Goal: Task Accomplishment & Management: Use online tool/utility

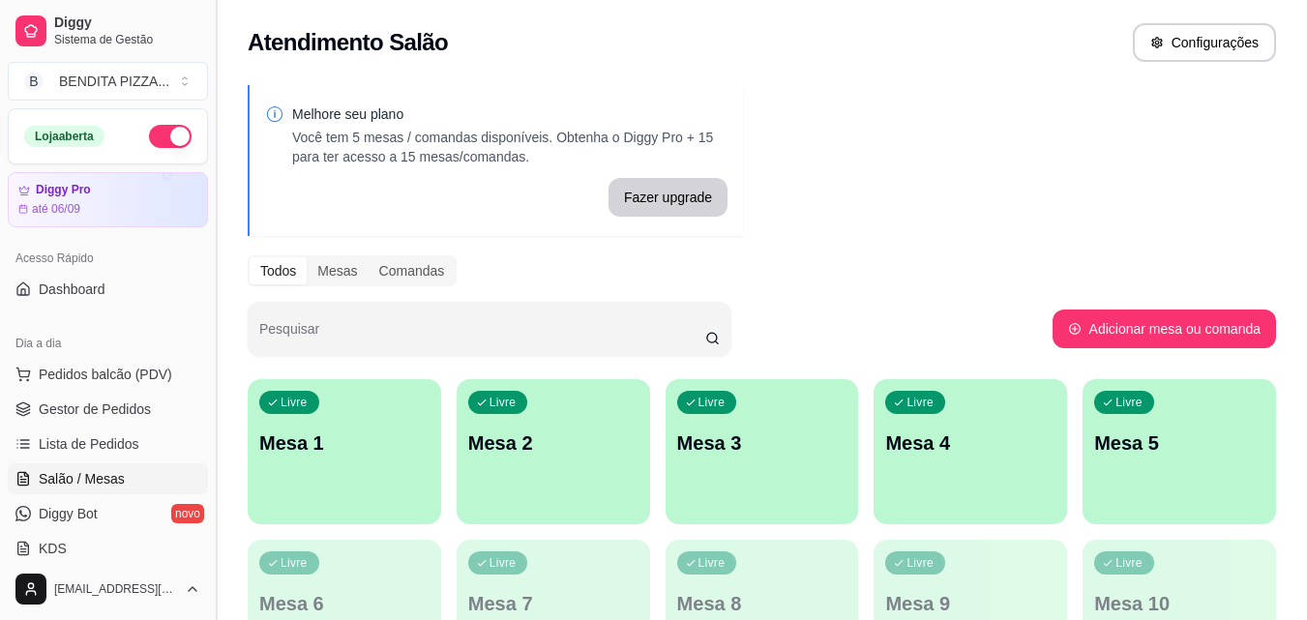
click at [219, 413] on button "Toggle Sidebar" at bounding box center [215, 310] width 15 height 620
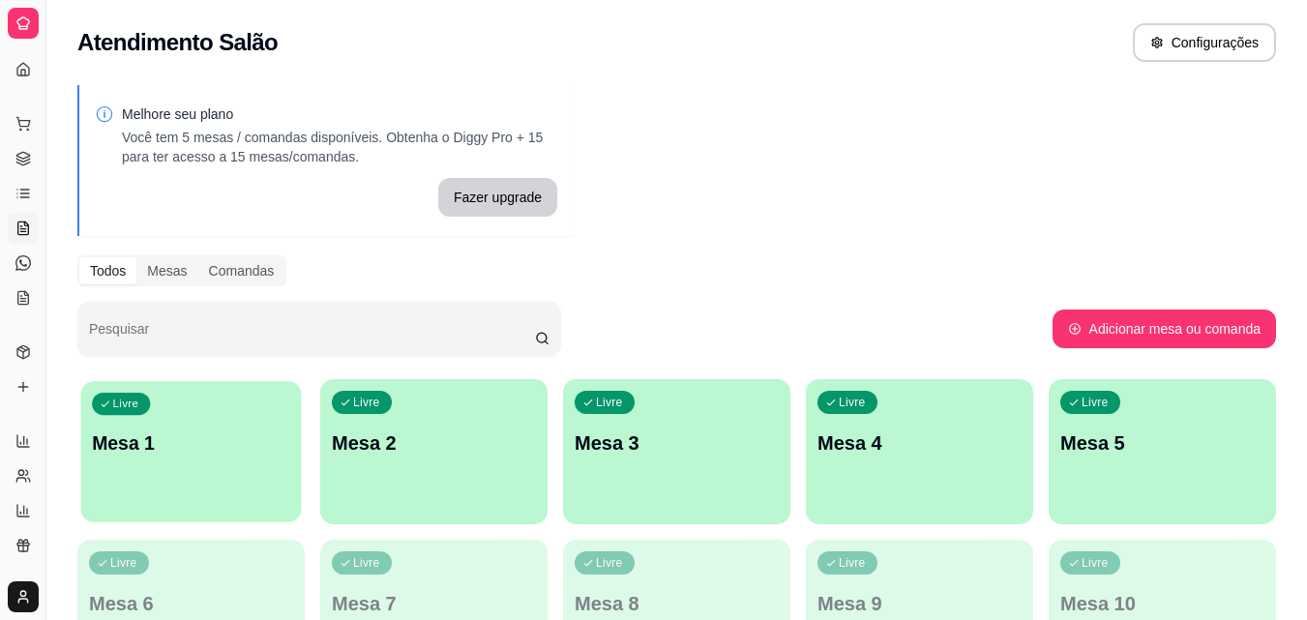
click at [234, 476] on div "Livre Mesa 1" at bounding box center [191, 440] width 221 height 118
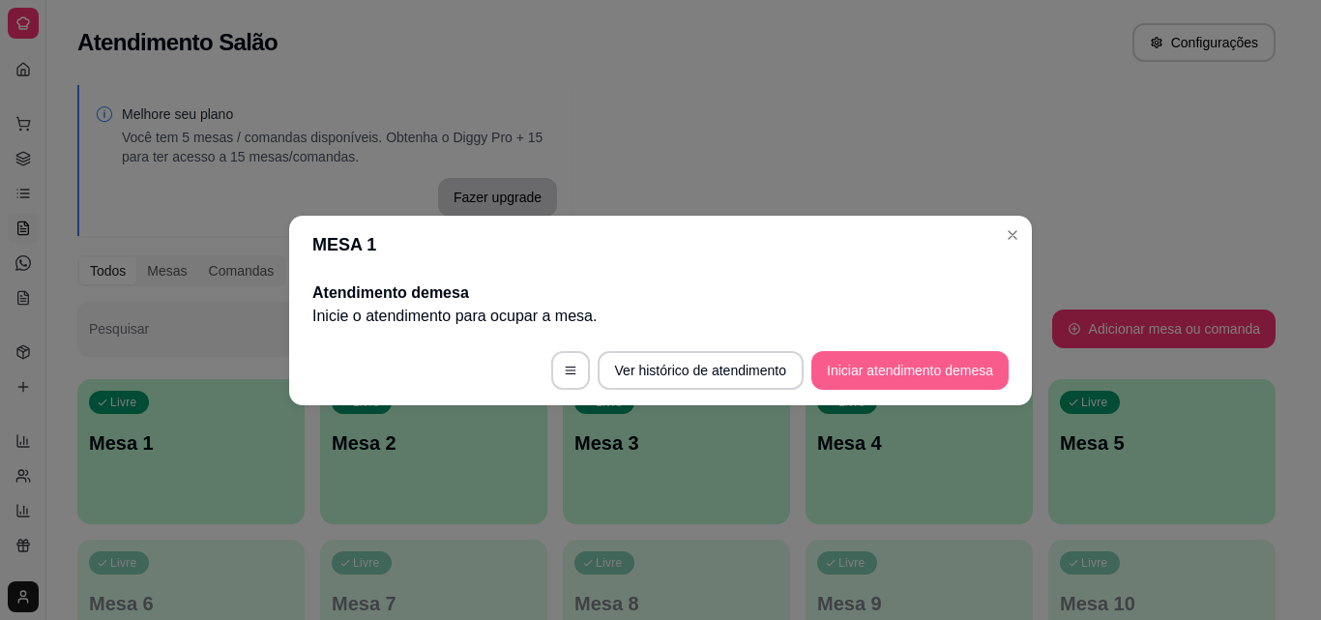
click at [878, 370] on button "Iniciar atendimento de mesa" at bounding box center [910, 370] width 197 height 39
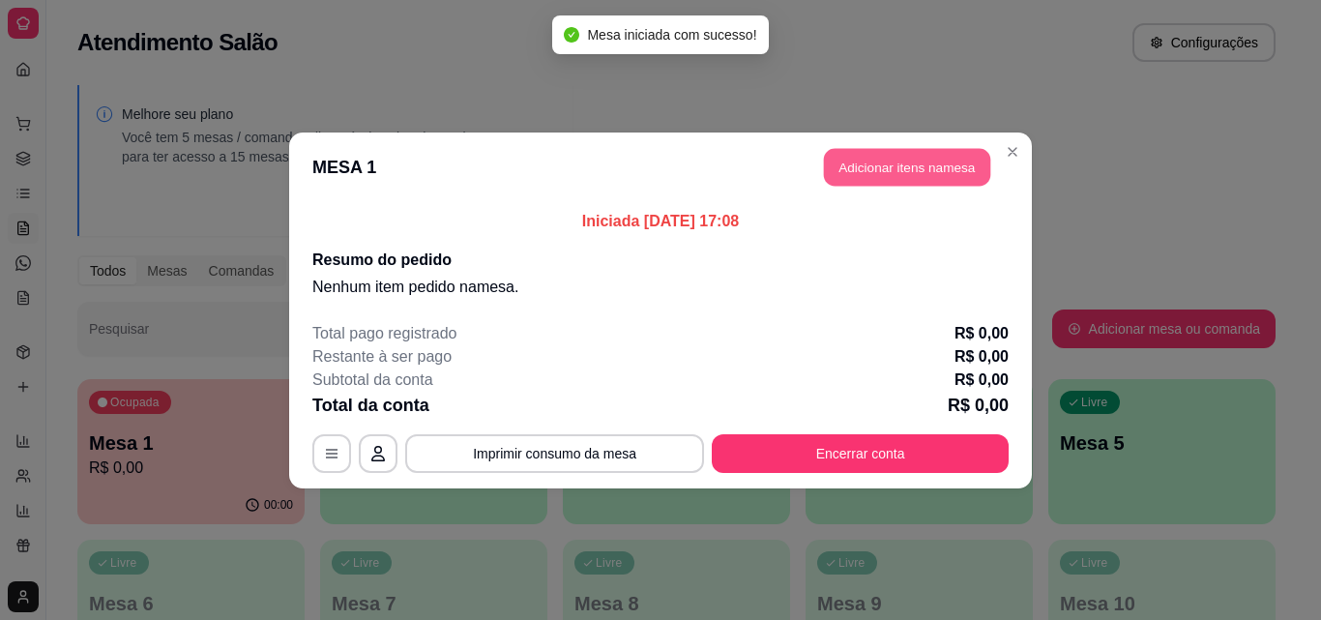
click at [874, 175] on button "Adicionar itens na mesa" at bounding box center [907, 167] width 166 height 38
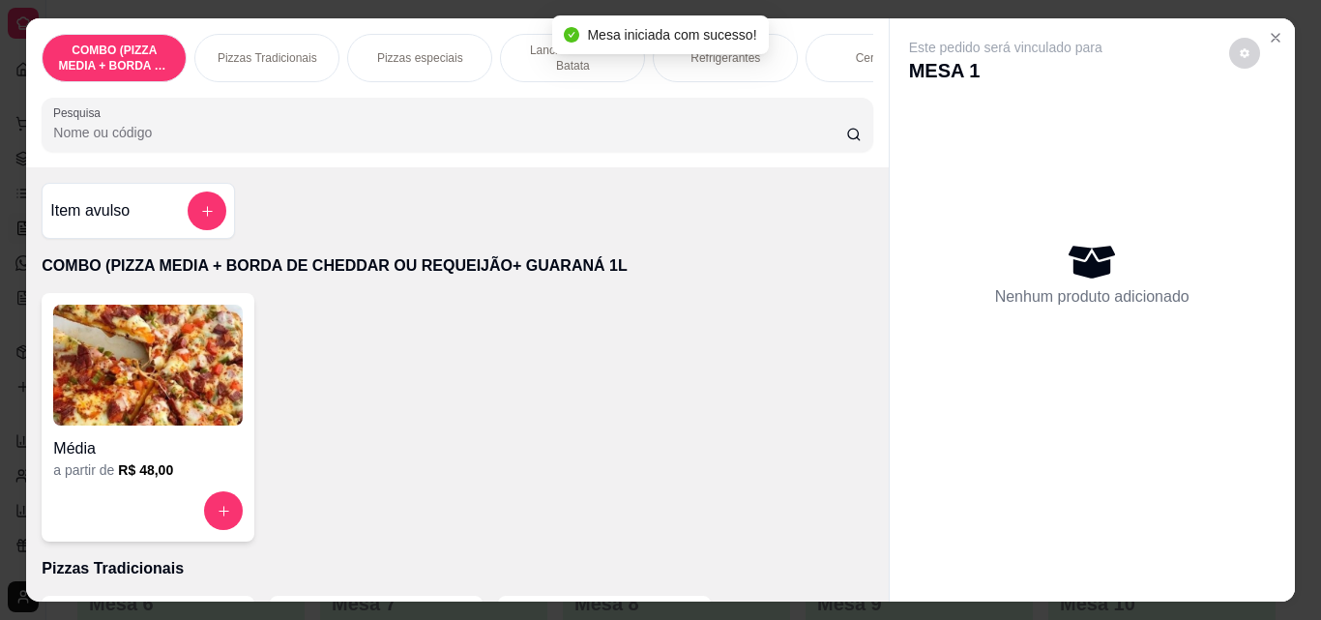
click at [272, 53] on p "Pizzas Tradicionais" at bounding box center [268, 57] width 100 height 15
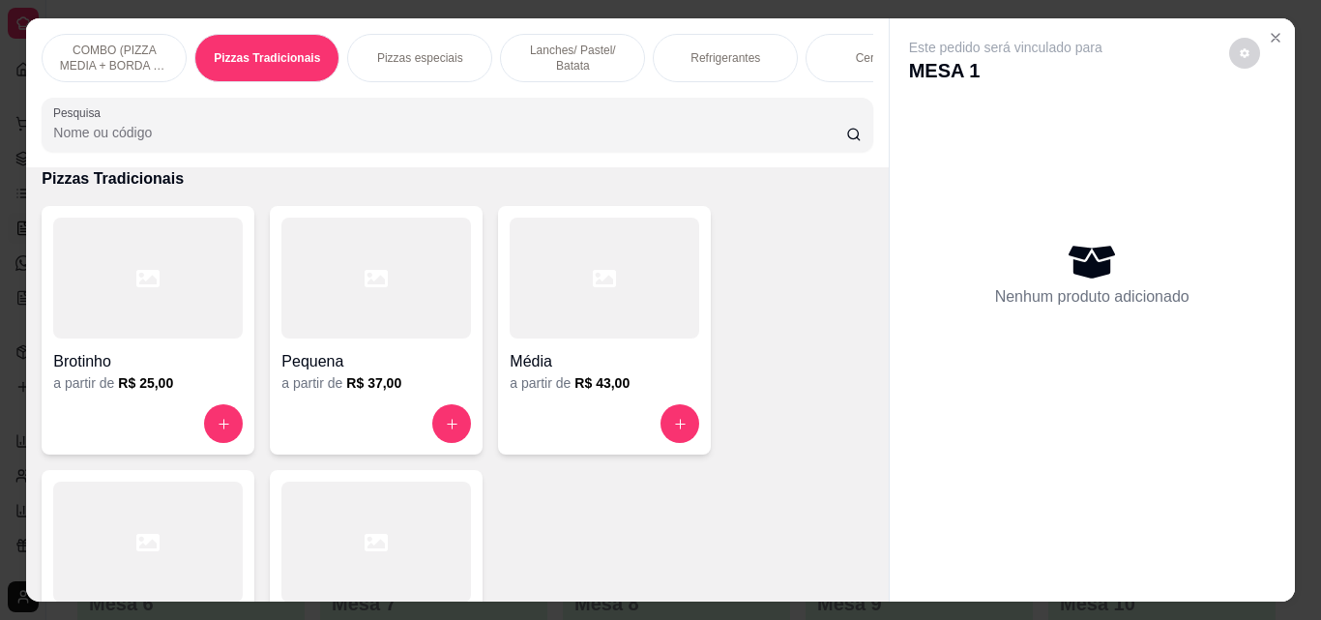
scroll to position [50, 0]
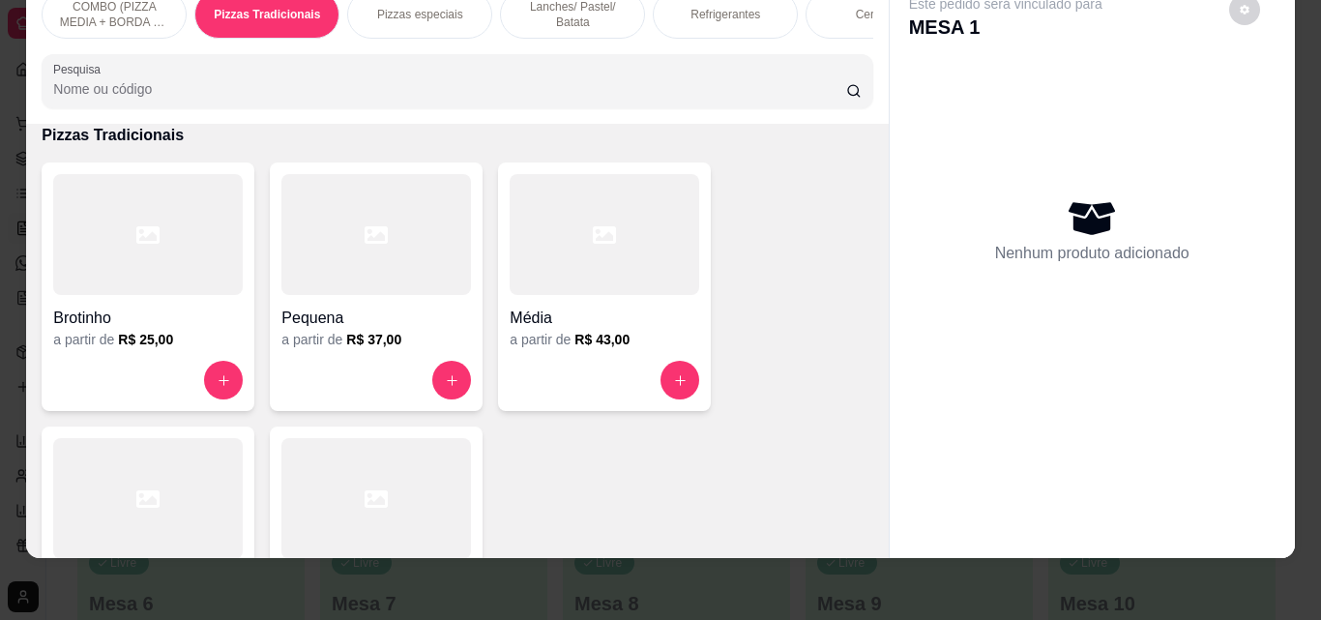
click at [221, 482] on div at bounding box center [148, 498] width 190 height 121
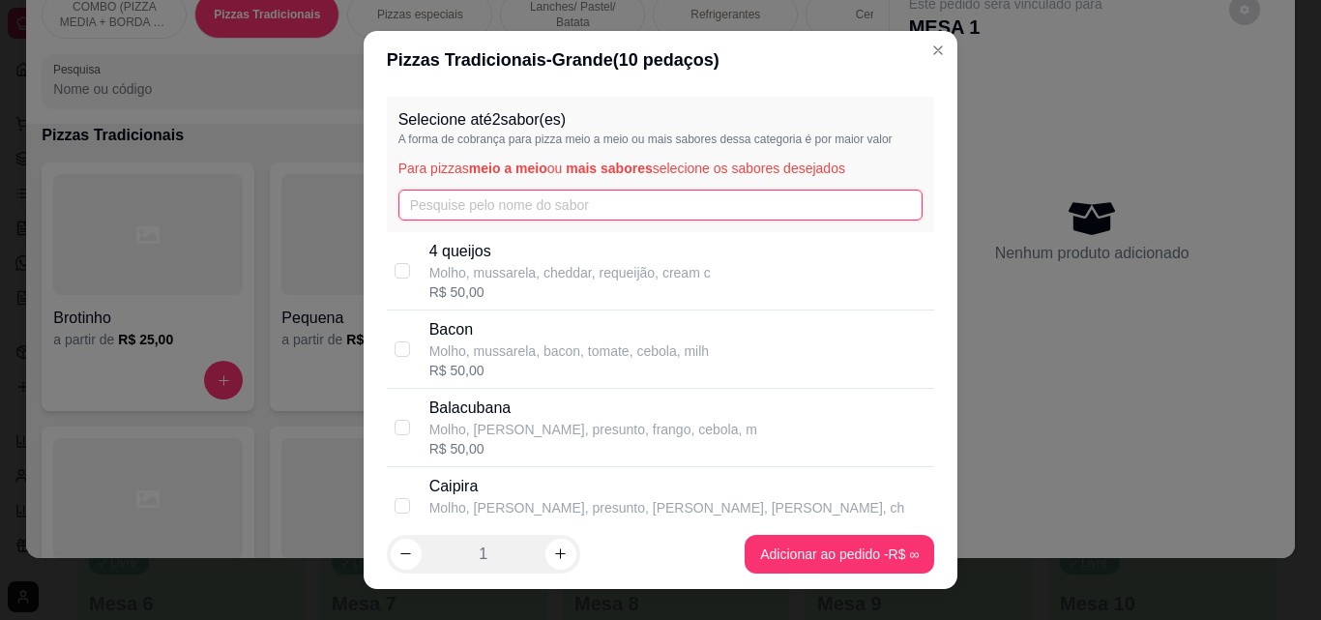
click at [482, 207] on input "text" at bounding box center [661, 205] width 525 height 31
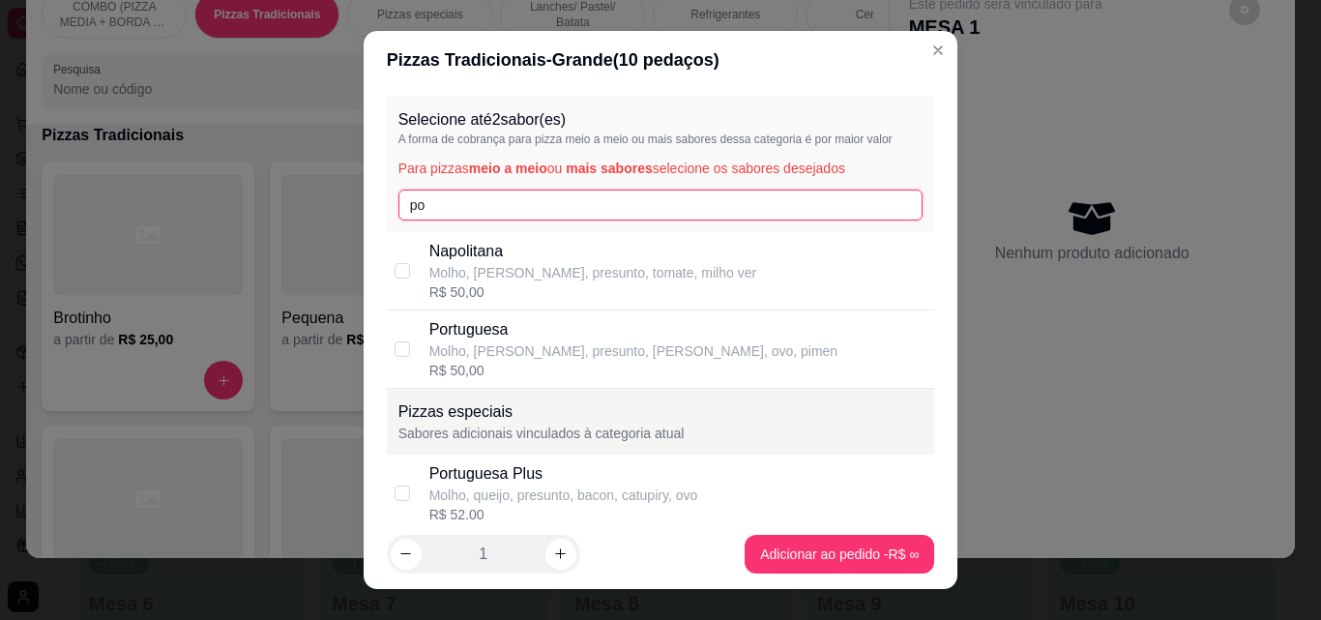
type input "po"
click at [505, 274] on p "Molho, [PERSON_NAME], presunto, tomate, milho ver" at bounding box center [593, 272] width 327 height 19
click at [501, 275] on p "Molho, [PERSON_NAME], presunto, tomate, milho ver" at bounding box center [593, 272] width 327 height 19
checkbox input "false"
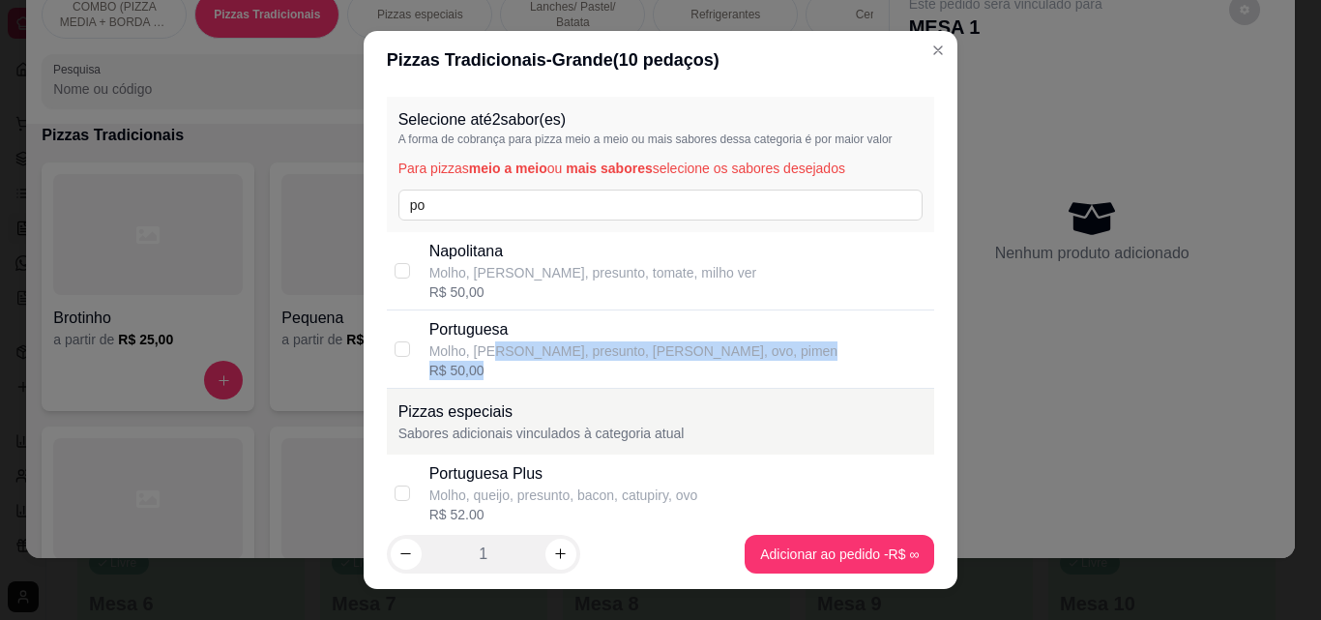
click at [490, 362] on div "Portuguesa Molho, mussarela, presunto, bacon, ovo, pimen R$ 50,00" at bounding box center [634, 349] width 409 height 62
checkbox input "true"
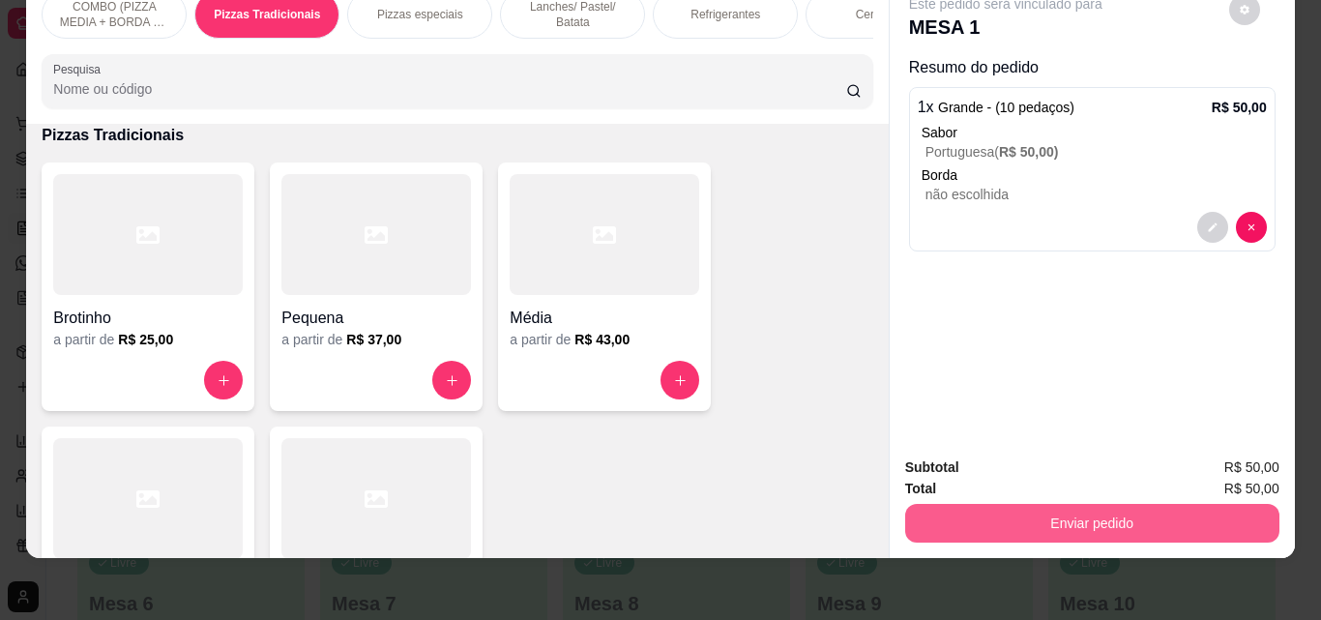
click at [1162, 514] on button "Enviar pedido" at bounding box center [1092, 523] width 374 height 39
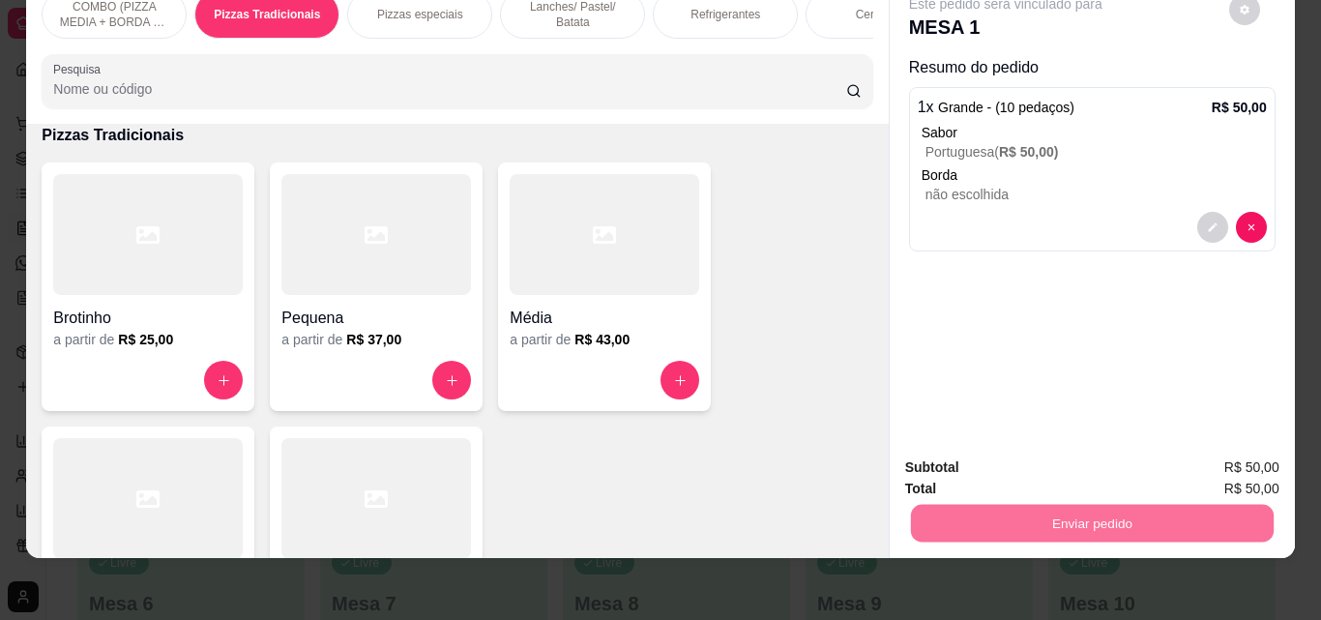
click at [1044, 469] on button "Não registrar e enviar pedido" at bounding box center [1028, 461] width 195 height 36
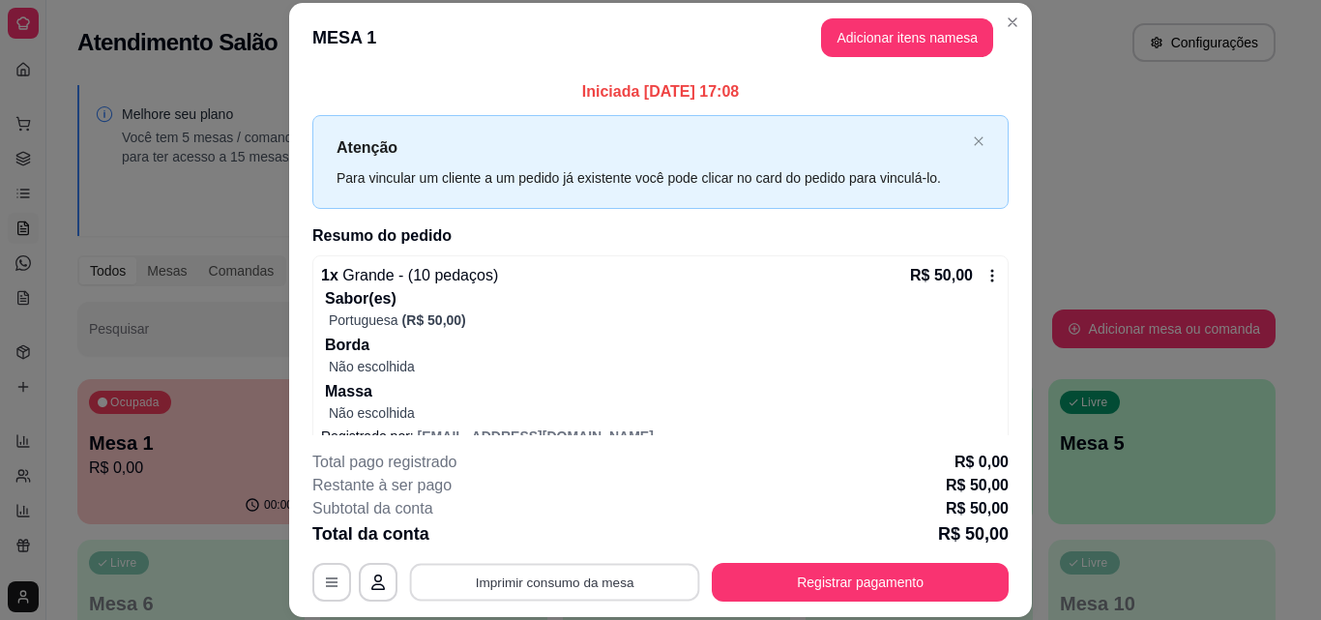
click at [604, 589] on button "Imprimir consumo da mesa" at bounding box center [555, 582] width 290 height 38
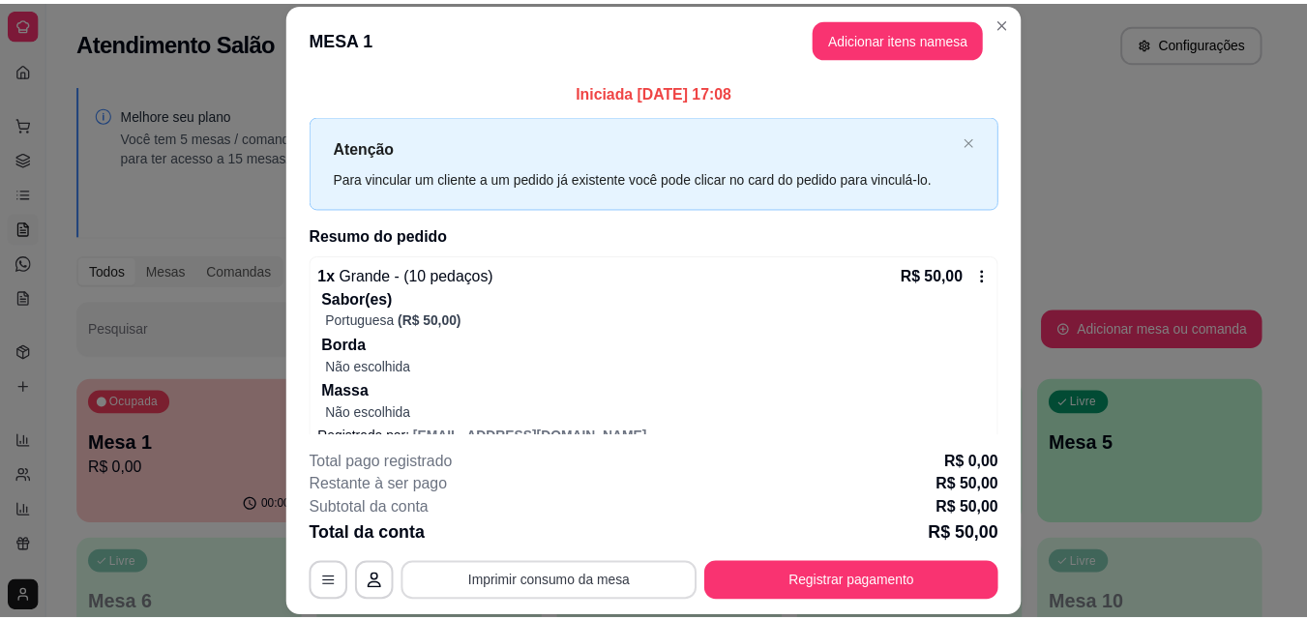
scroll to position [0, 0]
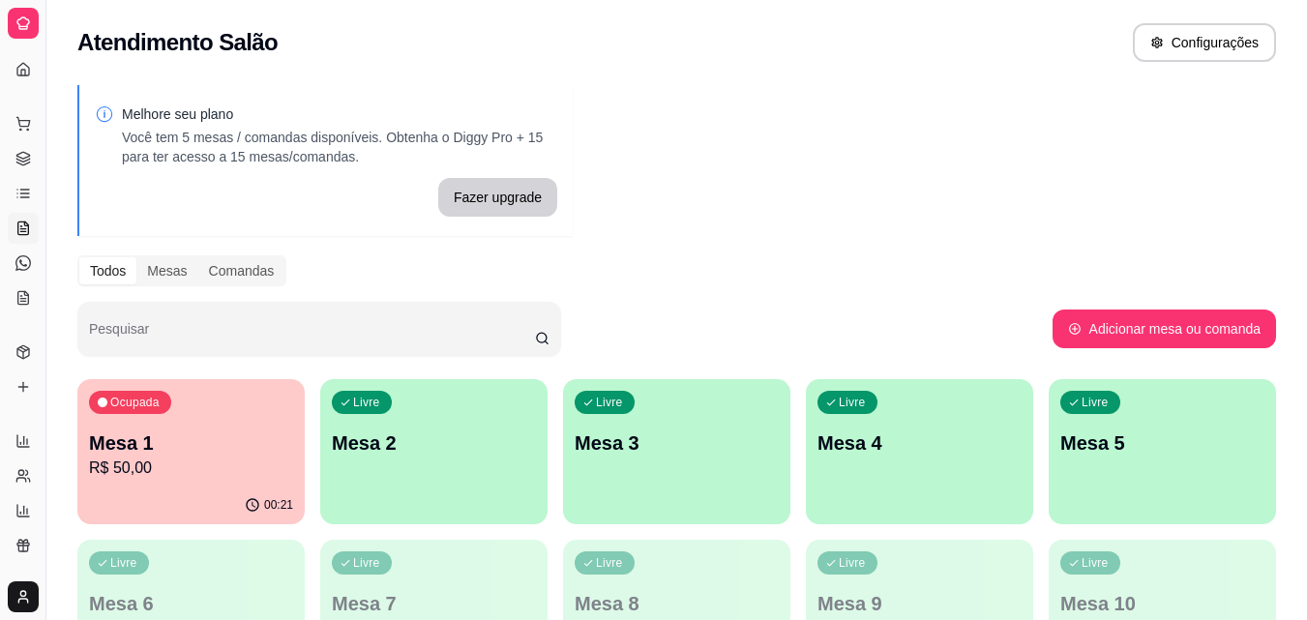
click at [243, 438] on p "Mesa 1" at bounding box center [191, 443] width 204 height 27
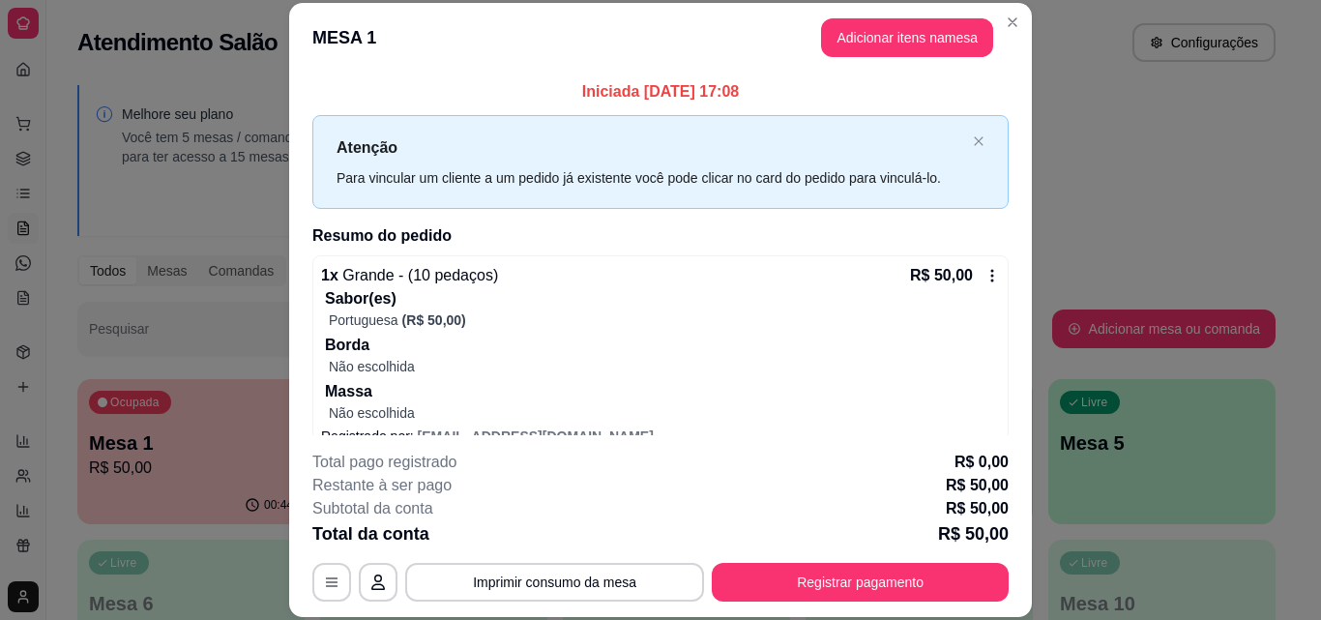
click at [877, 609] on footer "**********" at bounding box center [660, 526] width 743 height 182
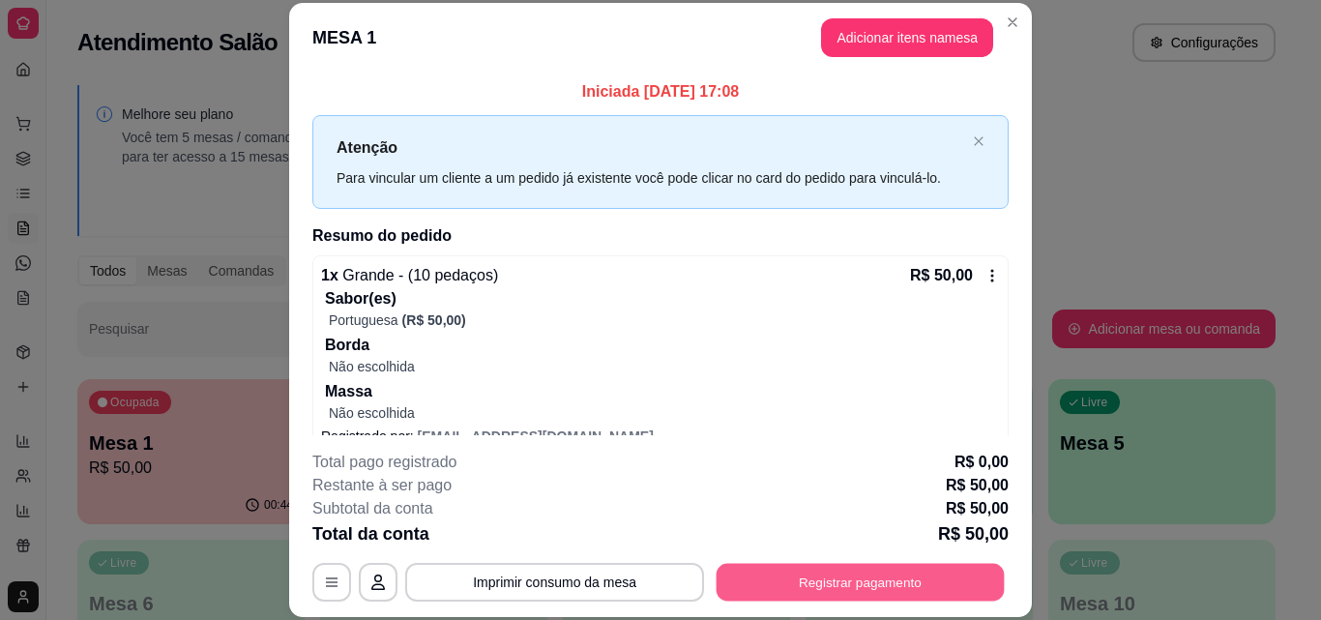
click at [850, 590] on button "Registrar pagamento" at bounding box center [861, 582] width 288 height 38
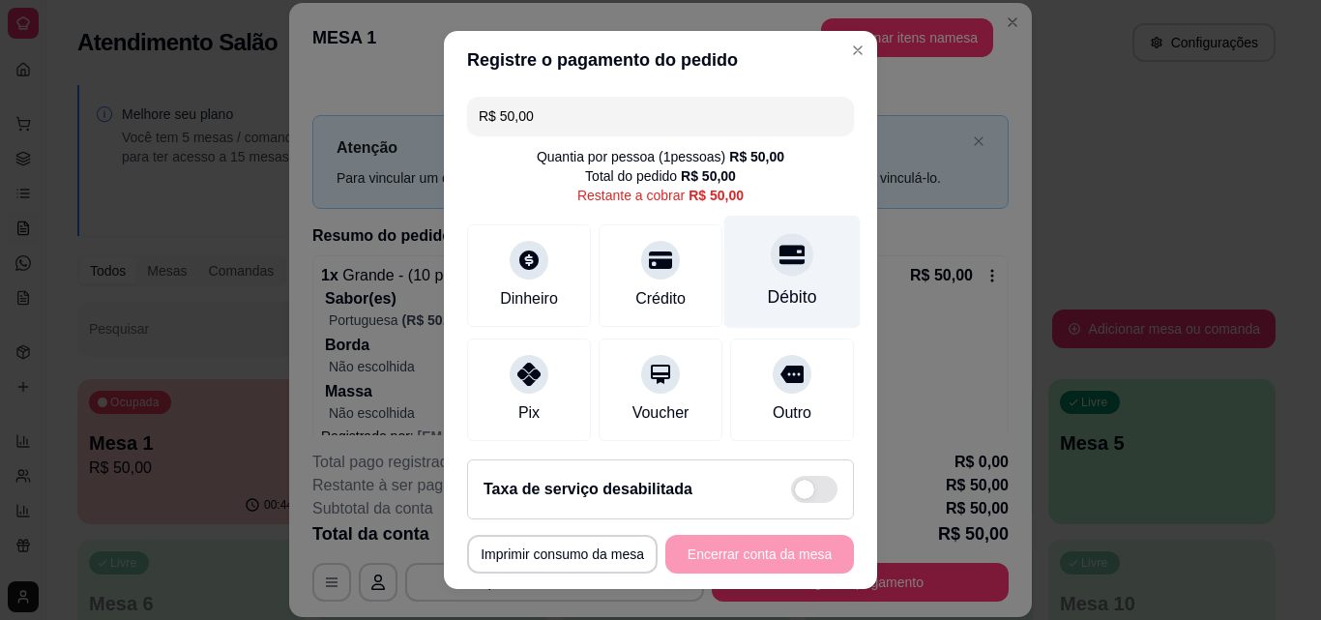
click at [770, 281] on div "Débito" at bounding box center [793, 272] width 136 height 113
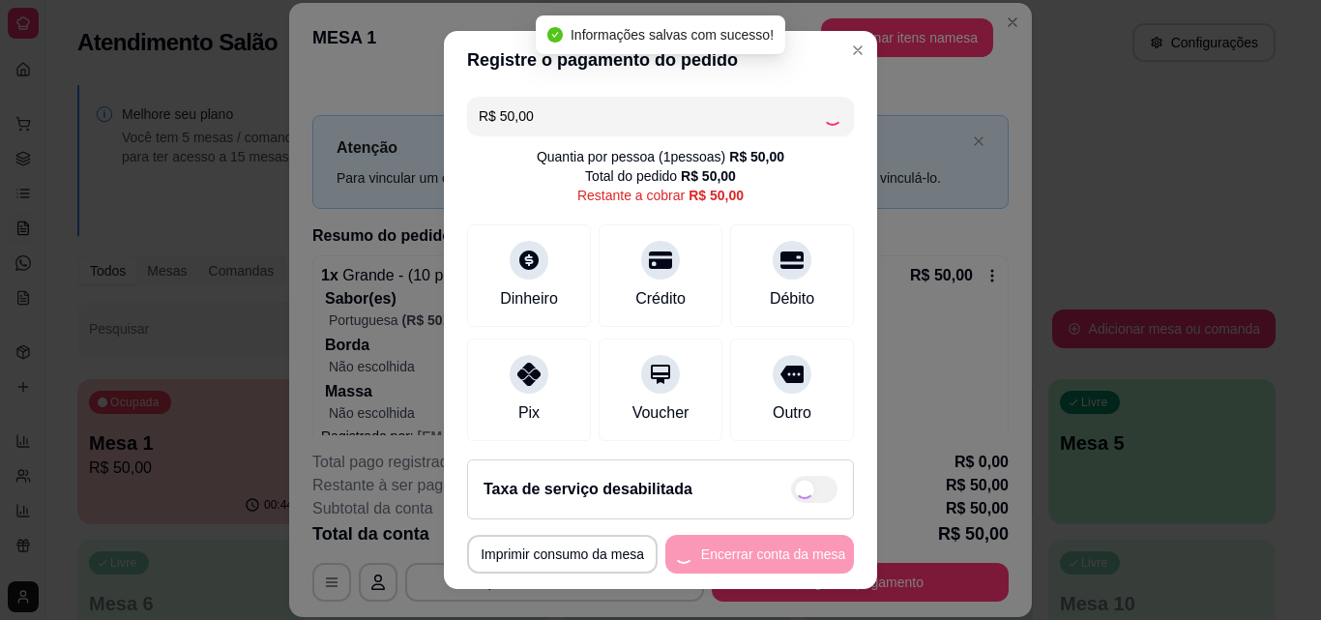
type input "R$ 0,00"
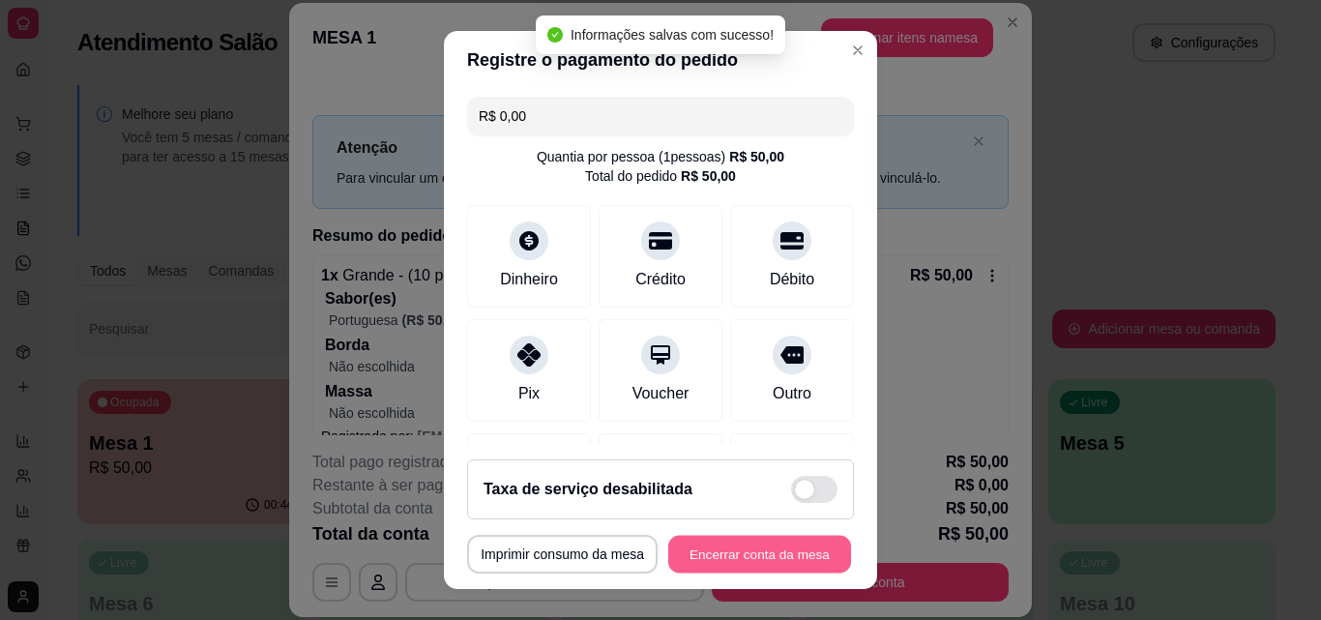
click at [763, 548] on button "Encerrar conta da mesa" at bounding box center [759, 555] width 183 height 38
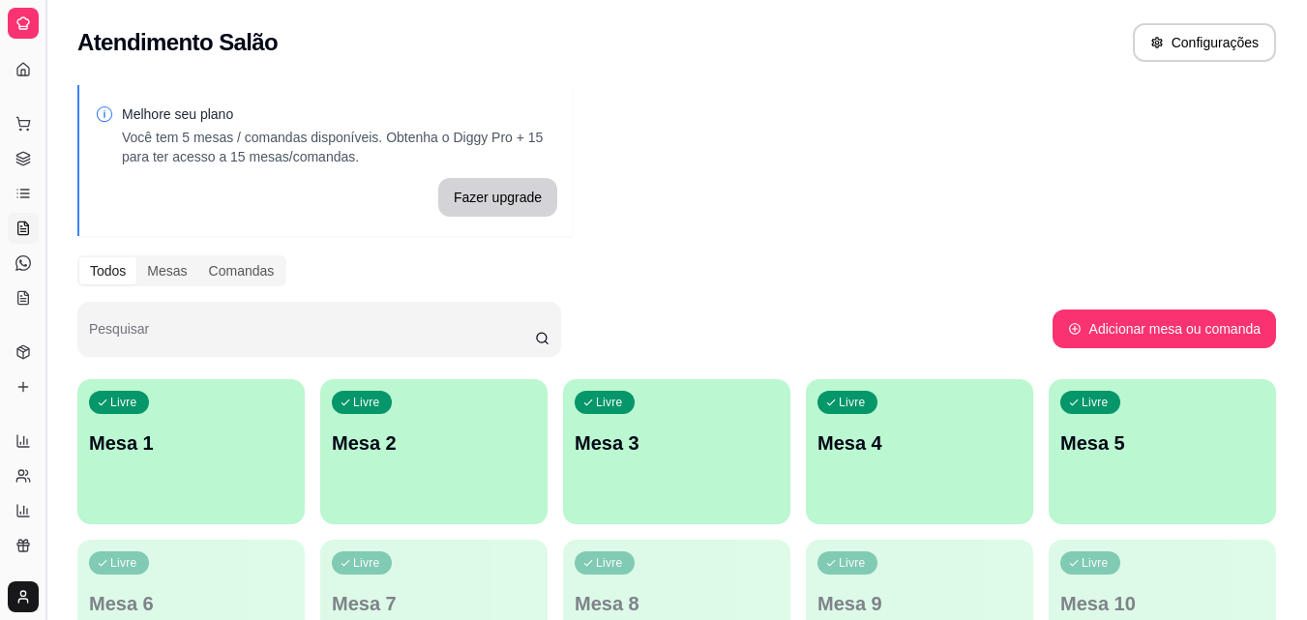
click at [44, 181] on button "Toggle Sidebar" at bounding box center [45, 310] width 15 height 620
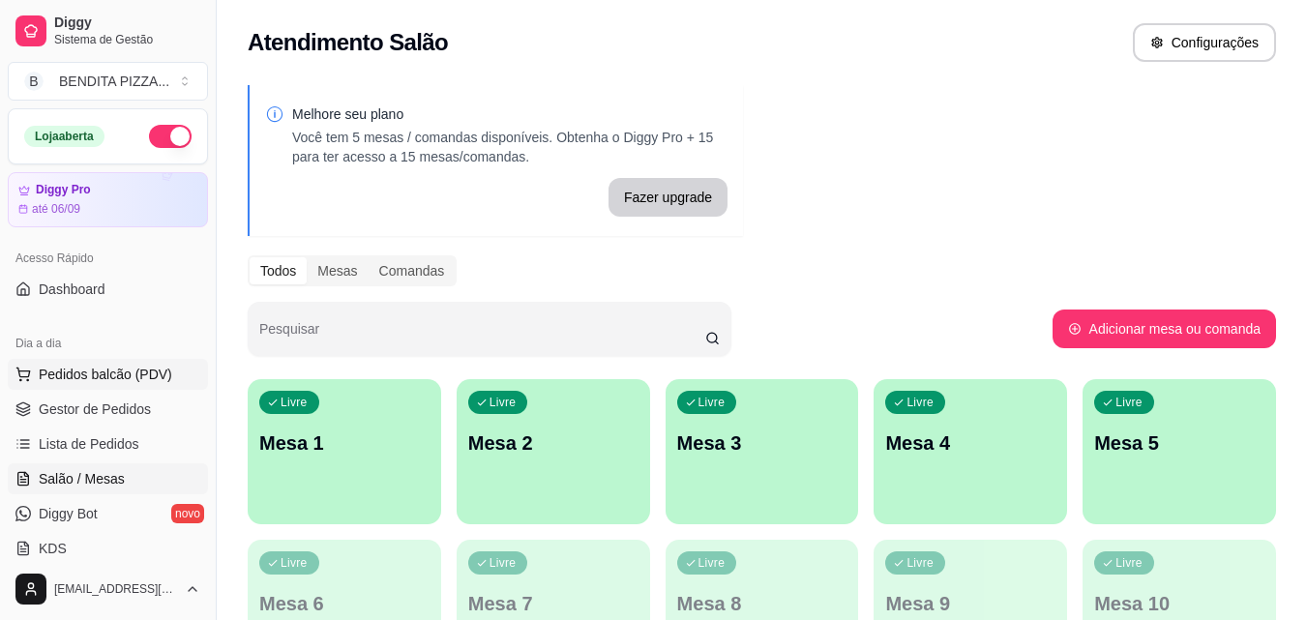
click at [170, 380] on button "Pedidos balcão (PDV)" at bounding box center [108, 374] width 200 height 31
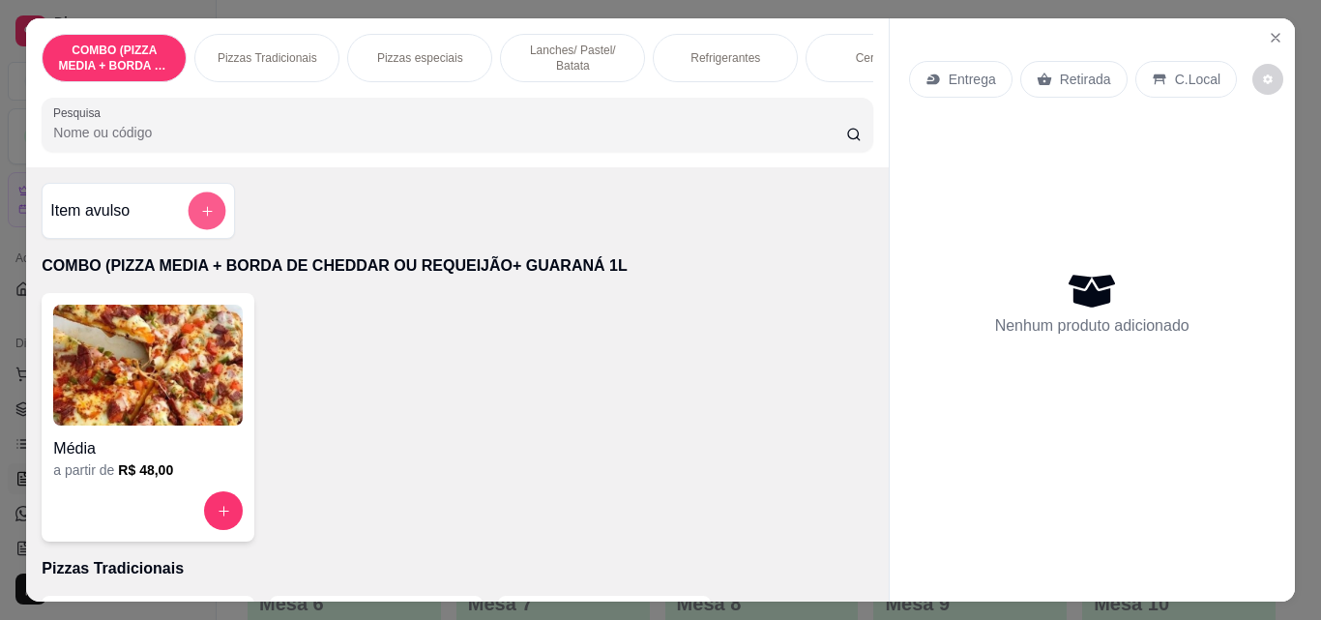
click at [210, 213] on button "add-separate-item" at bounding box center [208, 212] width 38 height 38
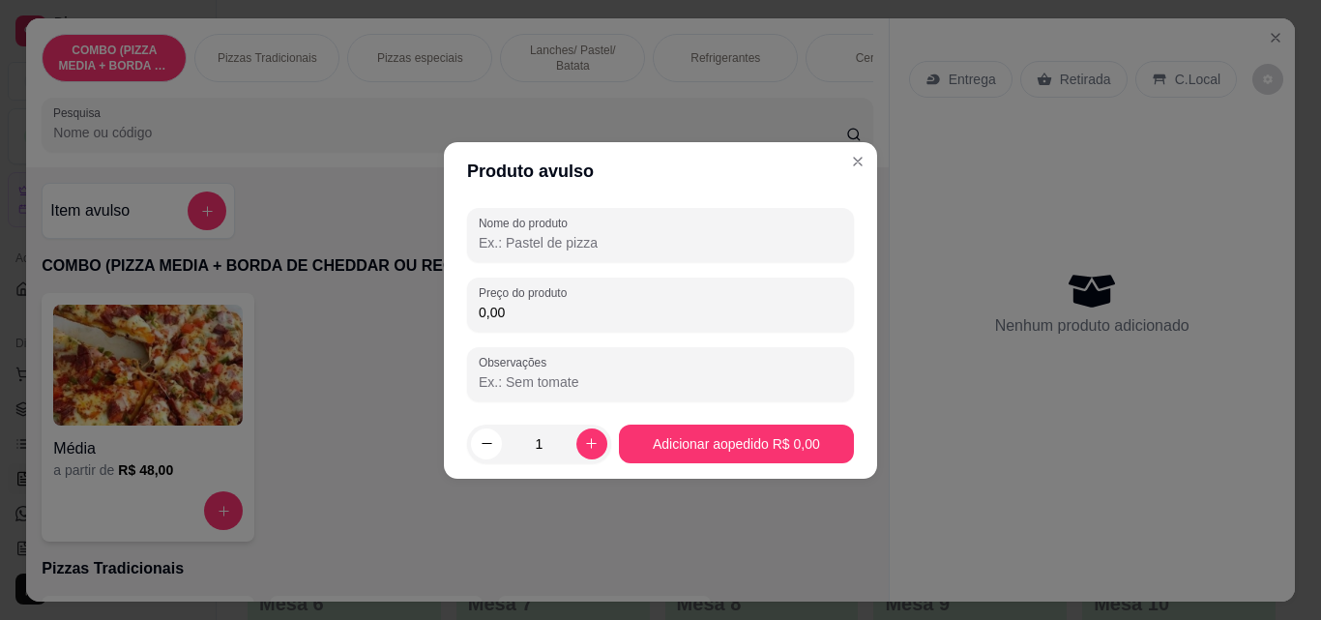
click at [505, 238] on input "Nome do produto" at bounding box center [661, 242] width 364 height 19
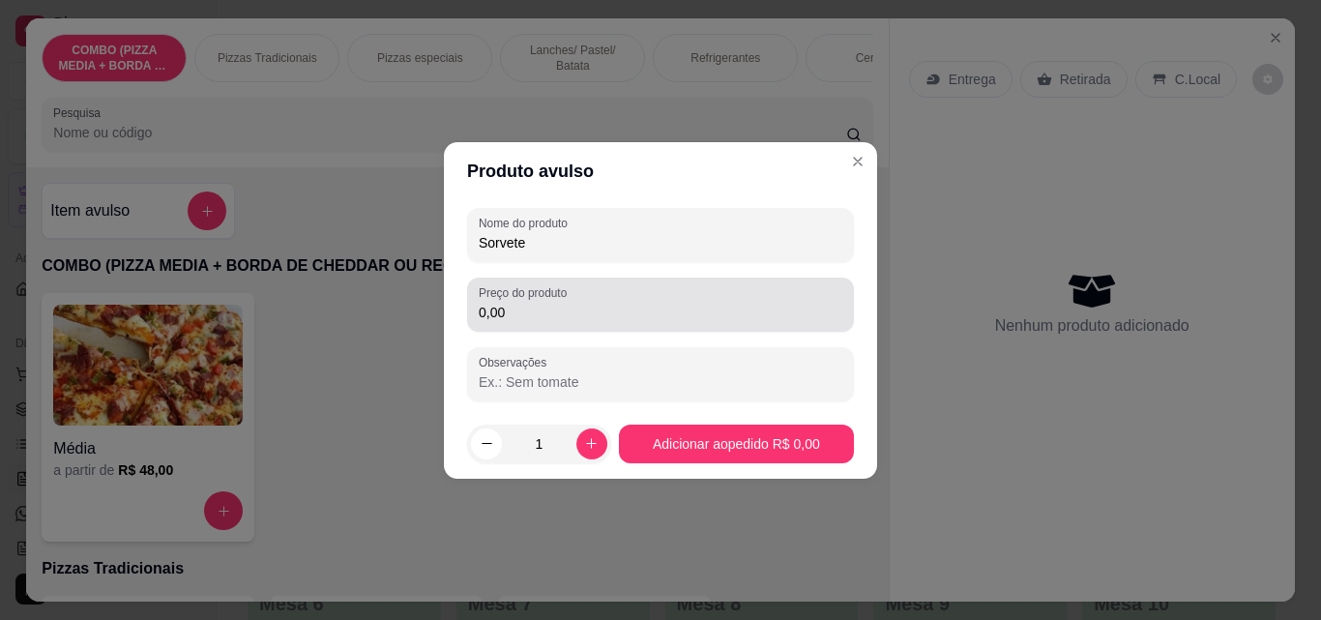
type input "Sorvete"
click at [518, 314] on input "0,00" at bounding box center [661, 312] width 364 height 19
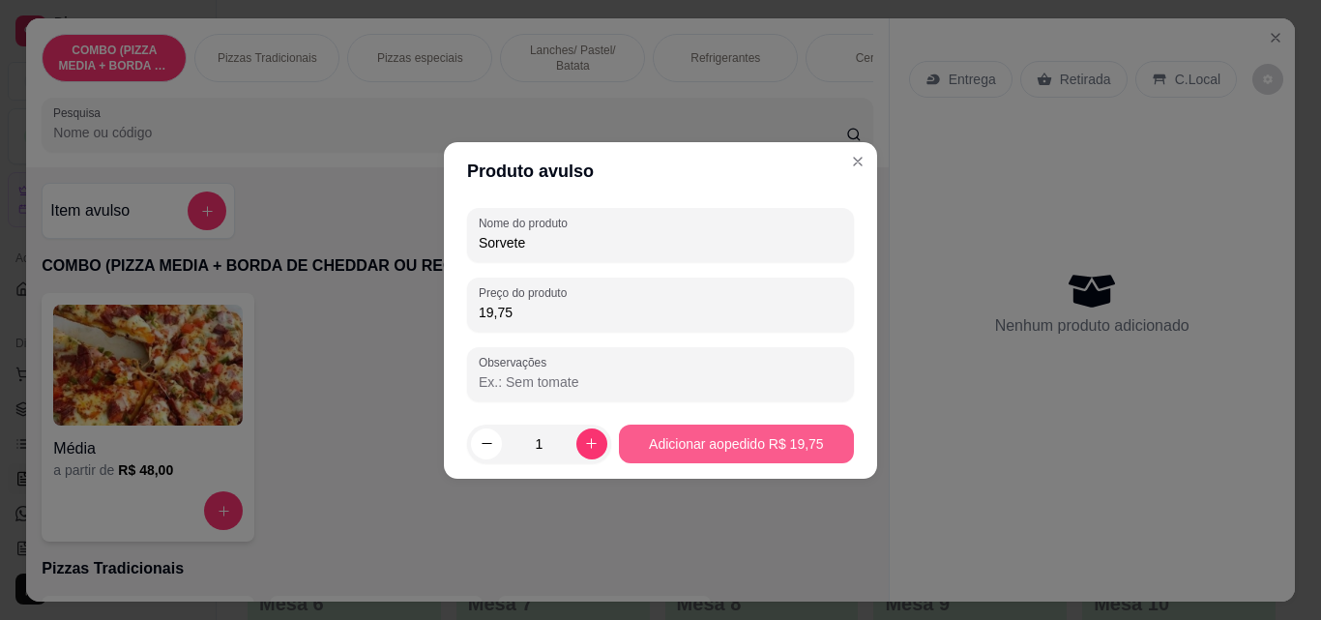
type input "19,75"
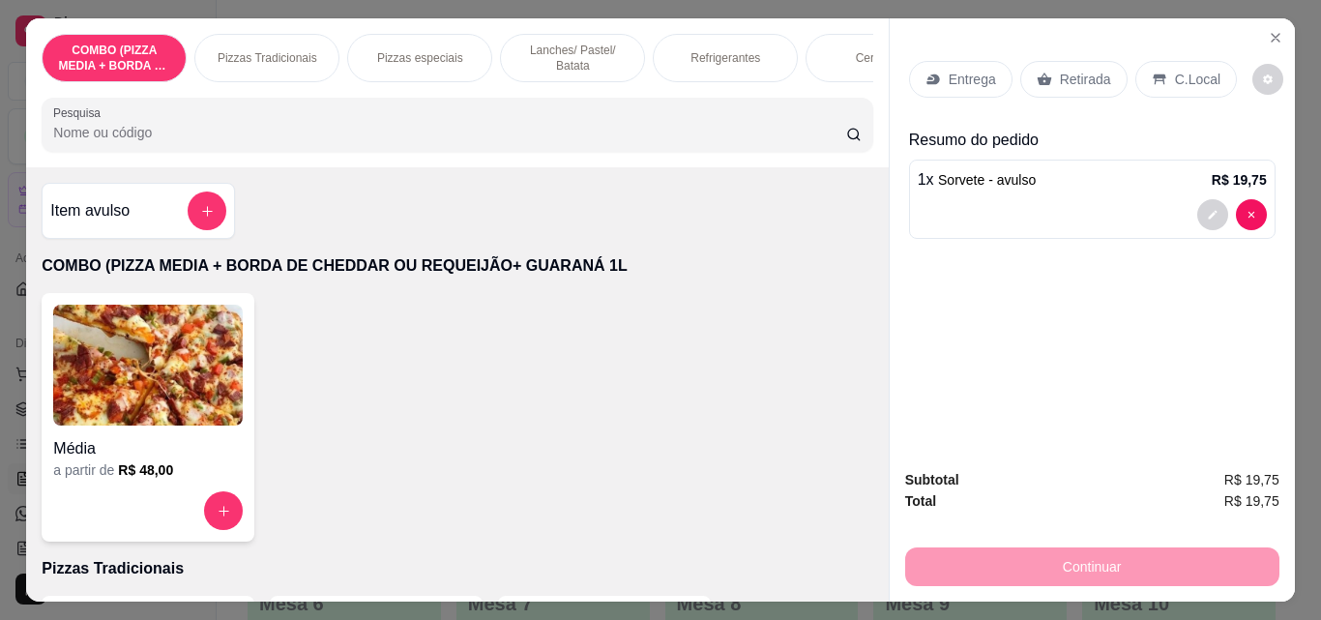
click at [1192, 71] on p "C.Local" at bounding box center [1197, 79] width 45 height 19
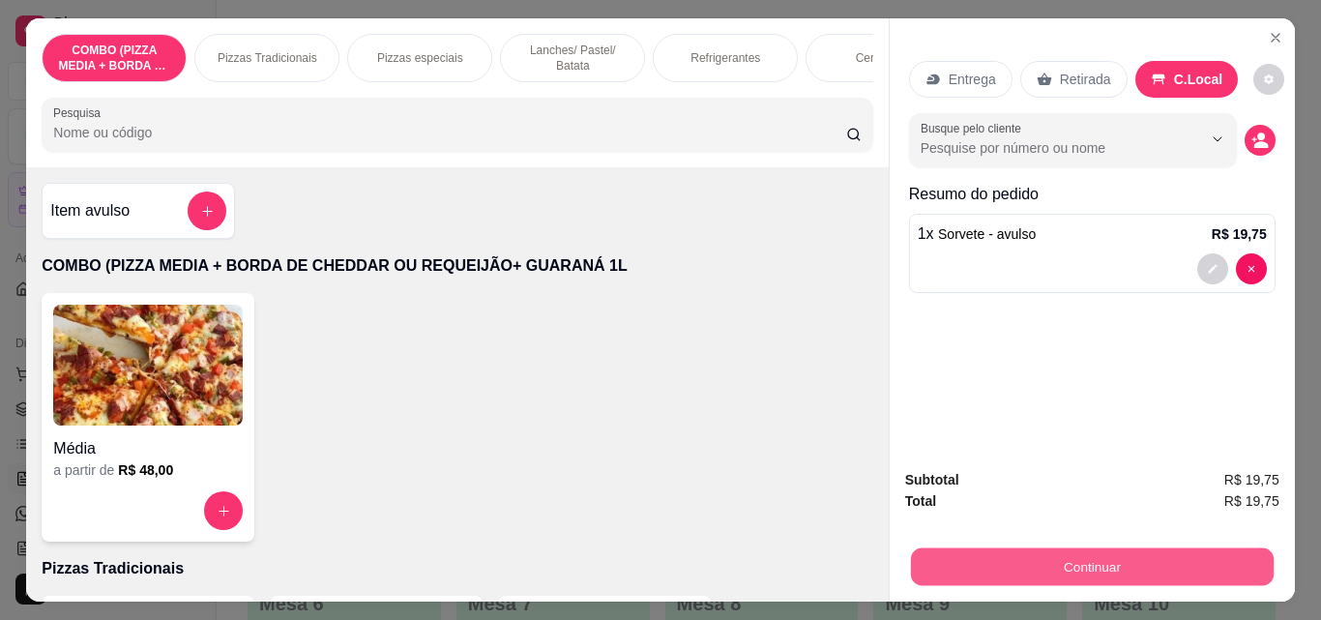
click at [1187, 548] on button "Continuar" at bounding box center [1091, 567] width 363 height 38
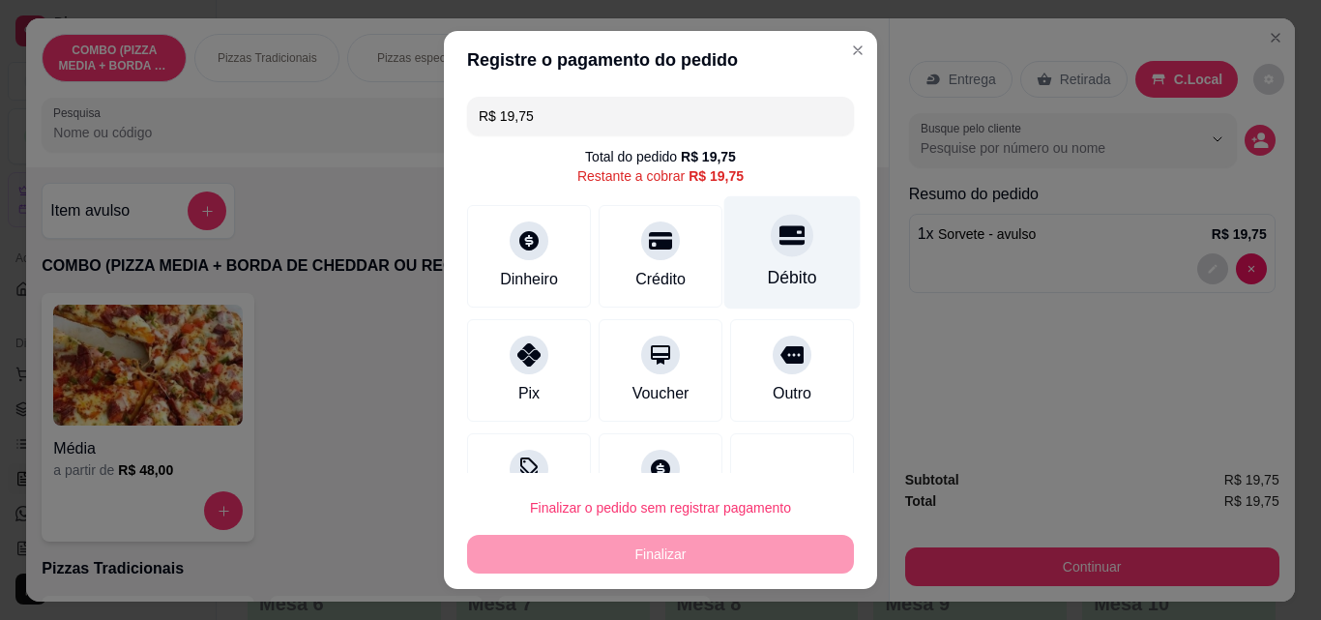
click at [731, 259] on div "Débito" at bounding box center [793, 252] width 136 height 113
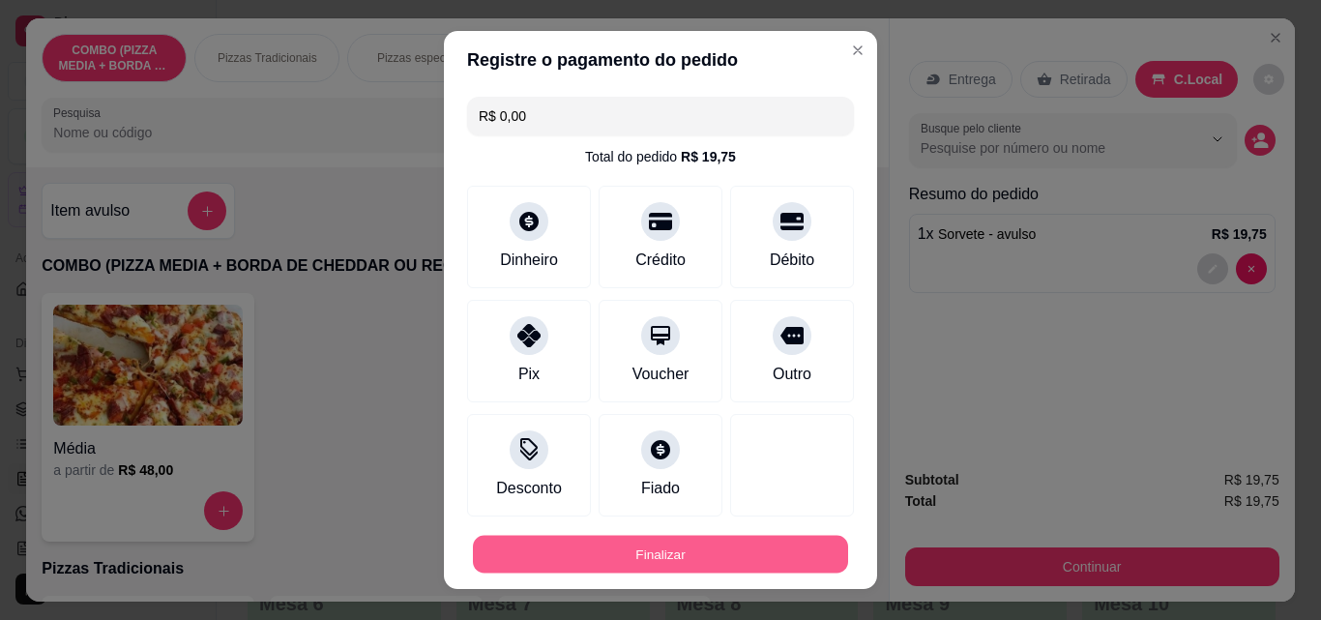
click at [790, 548] on button "Finalizar" at bounding box center [660, 555] width 375 height 38
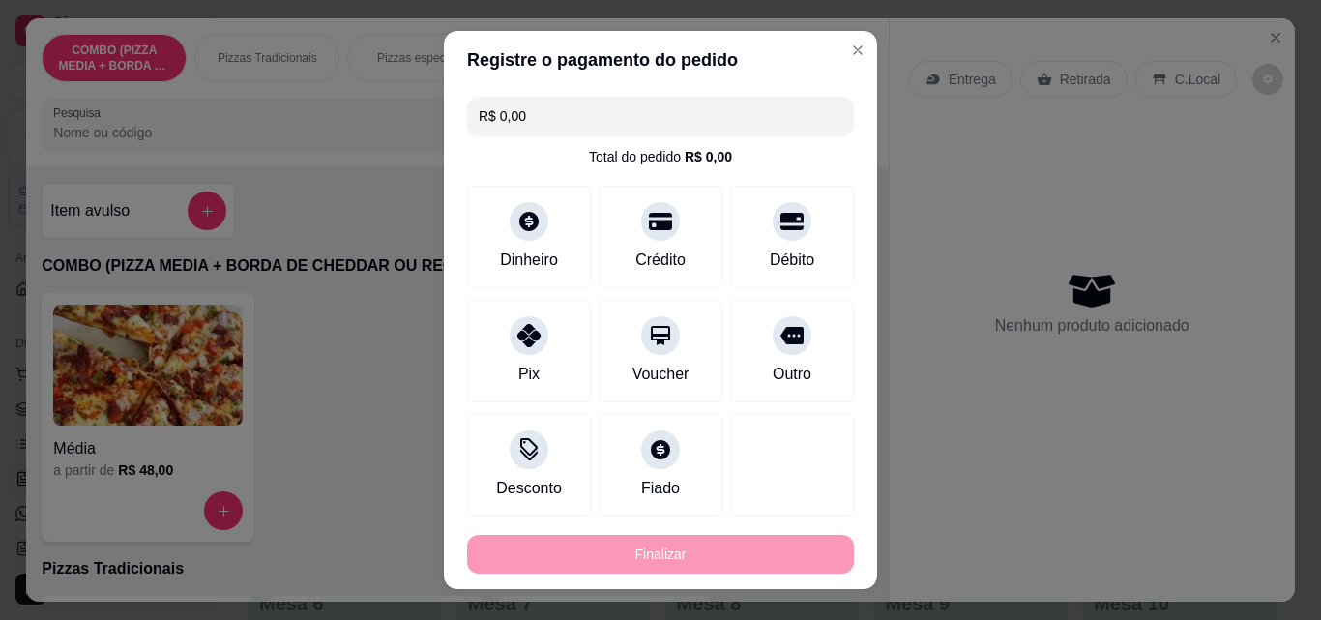
type input "-R$ 19,75"
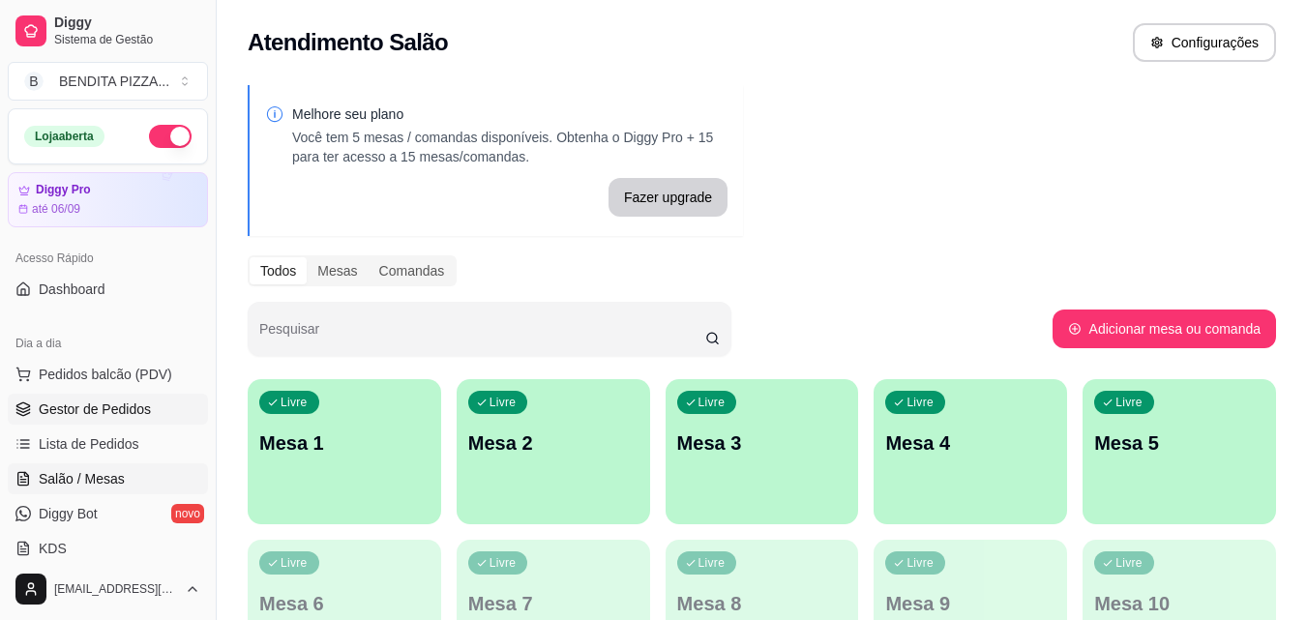
click at [165, 400] on link "Gestor de Pedidos" at bounding box center [108, 409] width 200 height 31
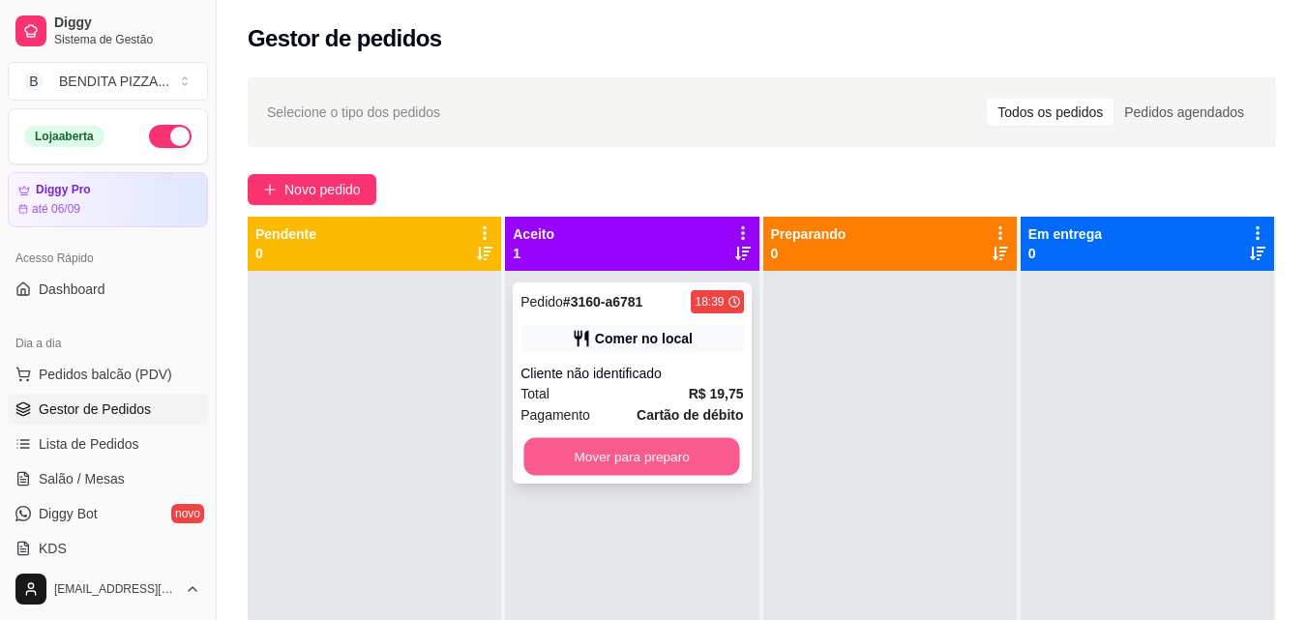
click at [708, 465] on button "Mover para preparo" at bounding box center [632, 457] width 216 height 38
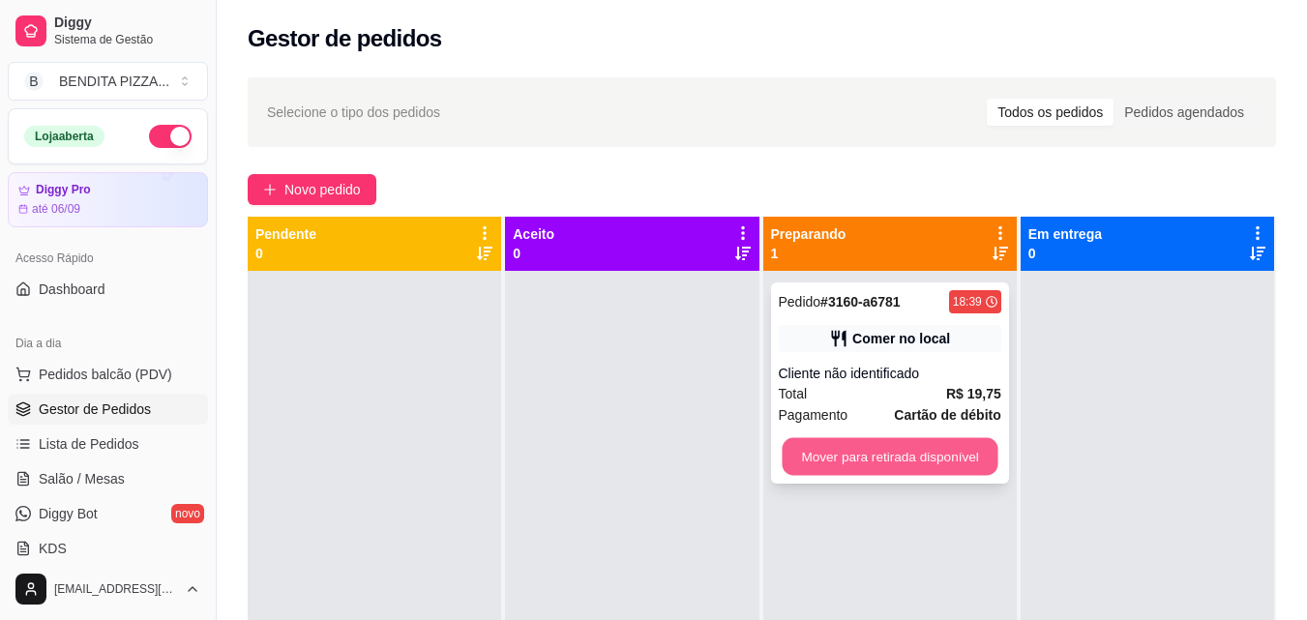
click at [950, 454] on button "Mover para retirada disponível" at bounding box center [890, 457] width 216 height 38
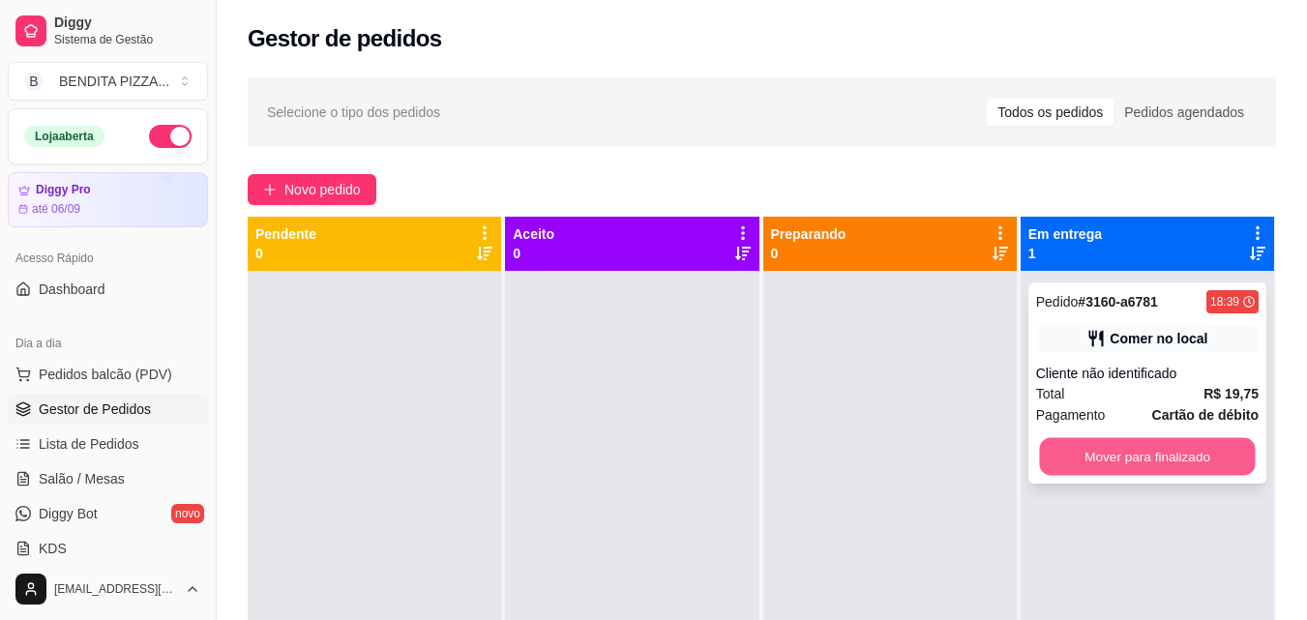
click at [1135, 460] on button "Mover para finalizado" at bounding box center [1147, 457] width 216 height 38
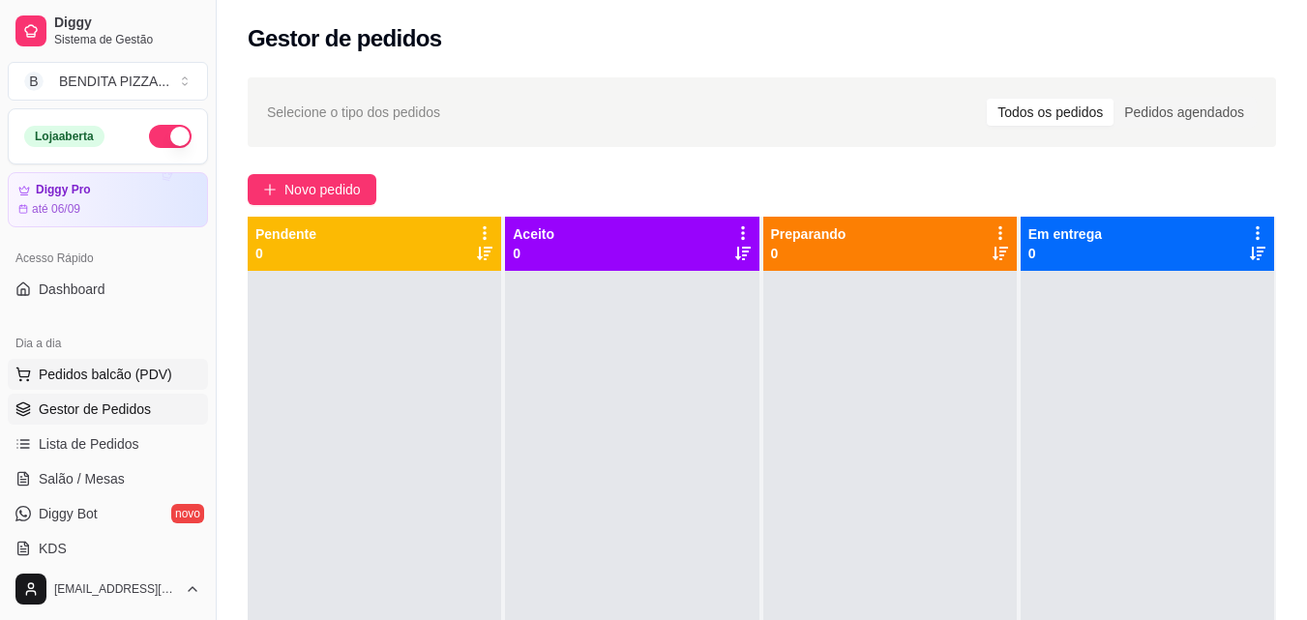
click at [89, 367] on span "Pedidos balcão (PDV)" at bounding box center [105, 374] width 133 height 19
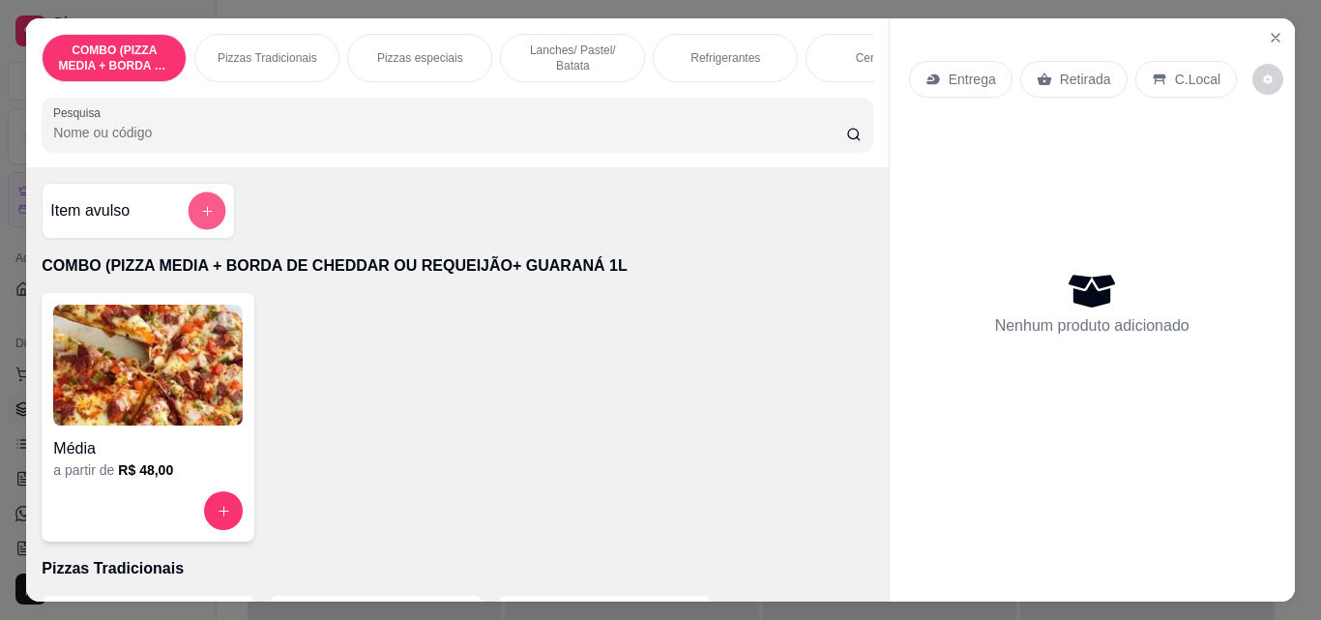
click at [210, 219] on button "add-separate-item" at bounding box center [208, 212] width 38 height 38
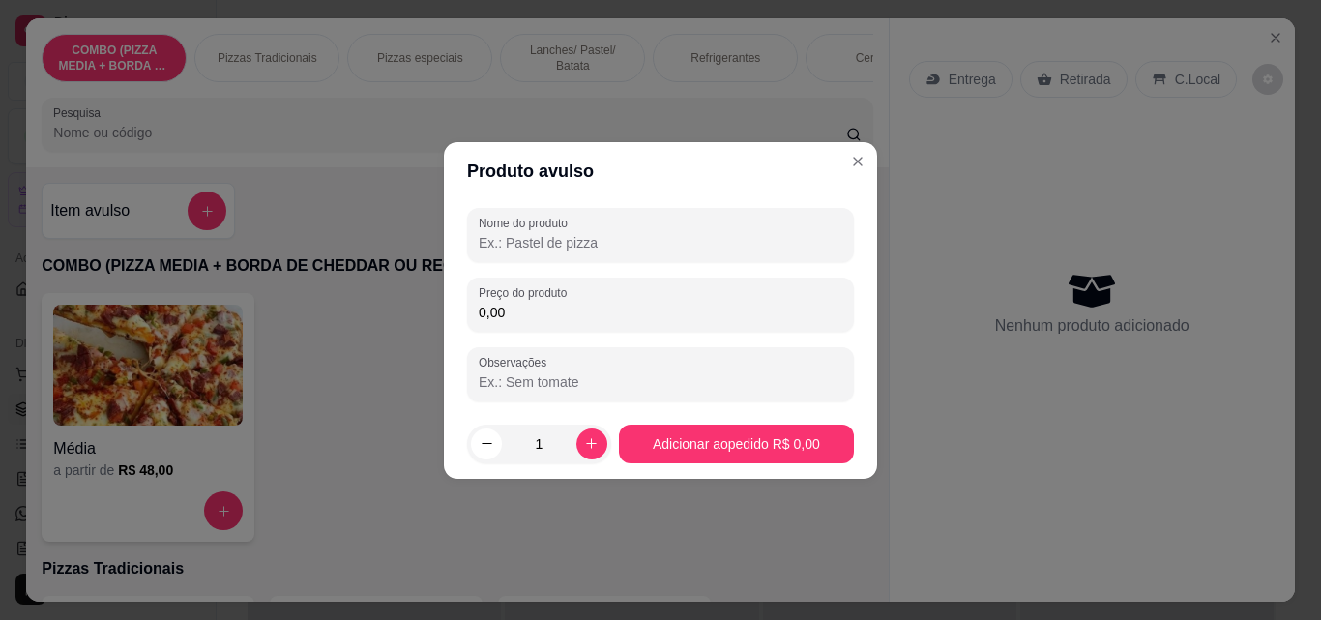
click at [528, 314] on input "0,00" at bounding box center [661, 312] width 364 height 19
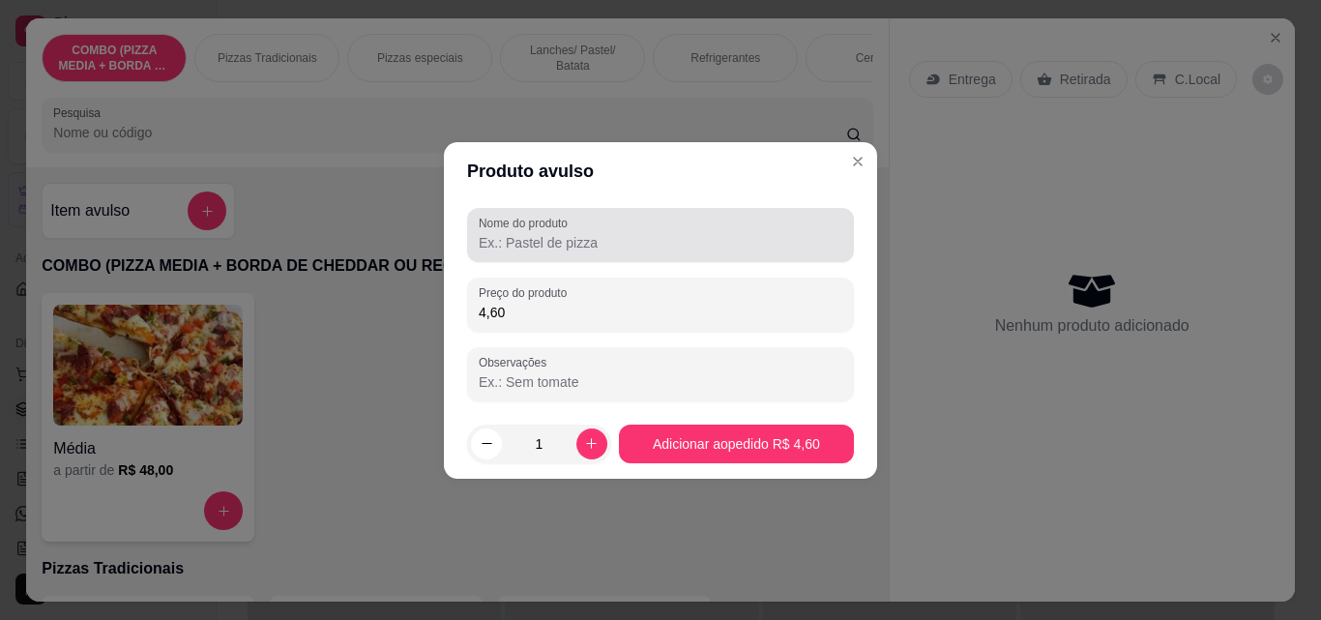
type input "4,60"
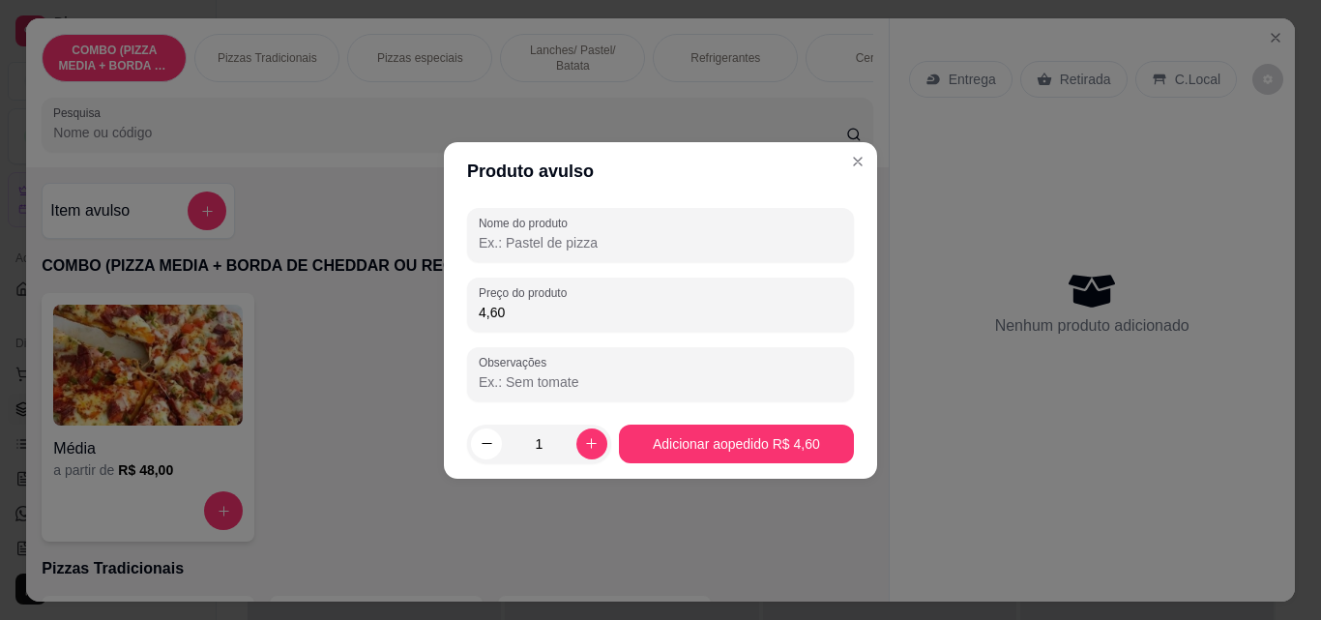
click at [519, 233] on input "Nome do produto" at bounding box center [661, 242] width 364 height 19
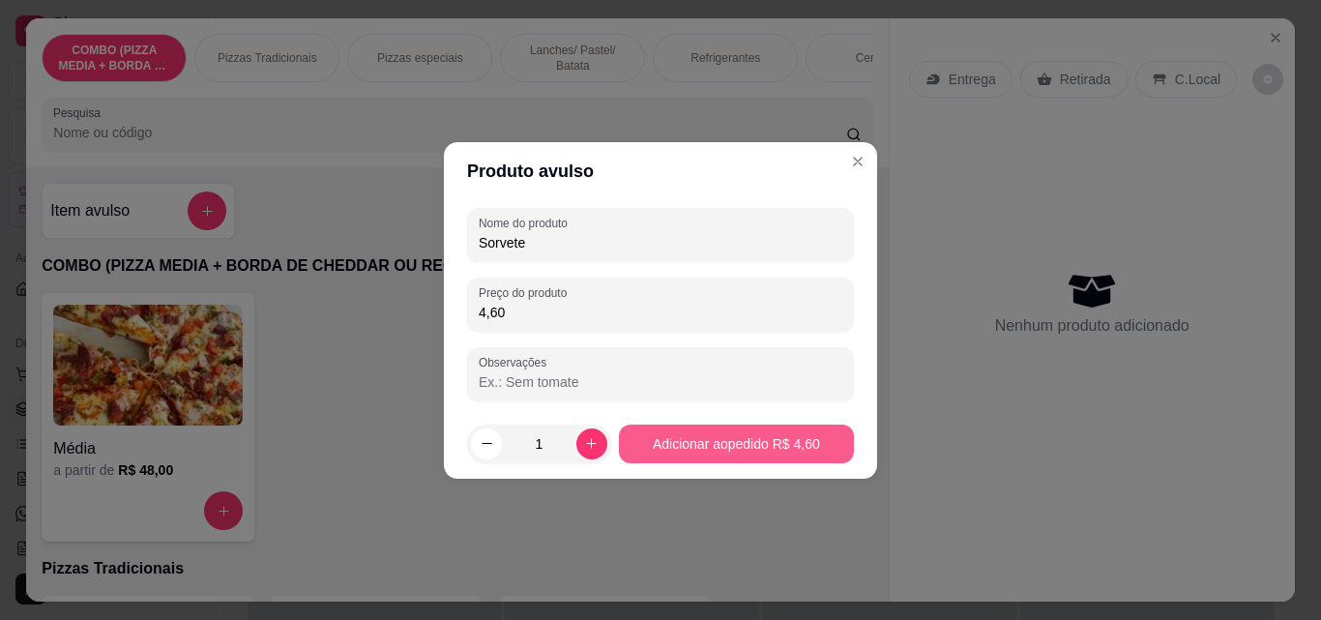
type input "Sorvete"
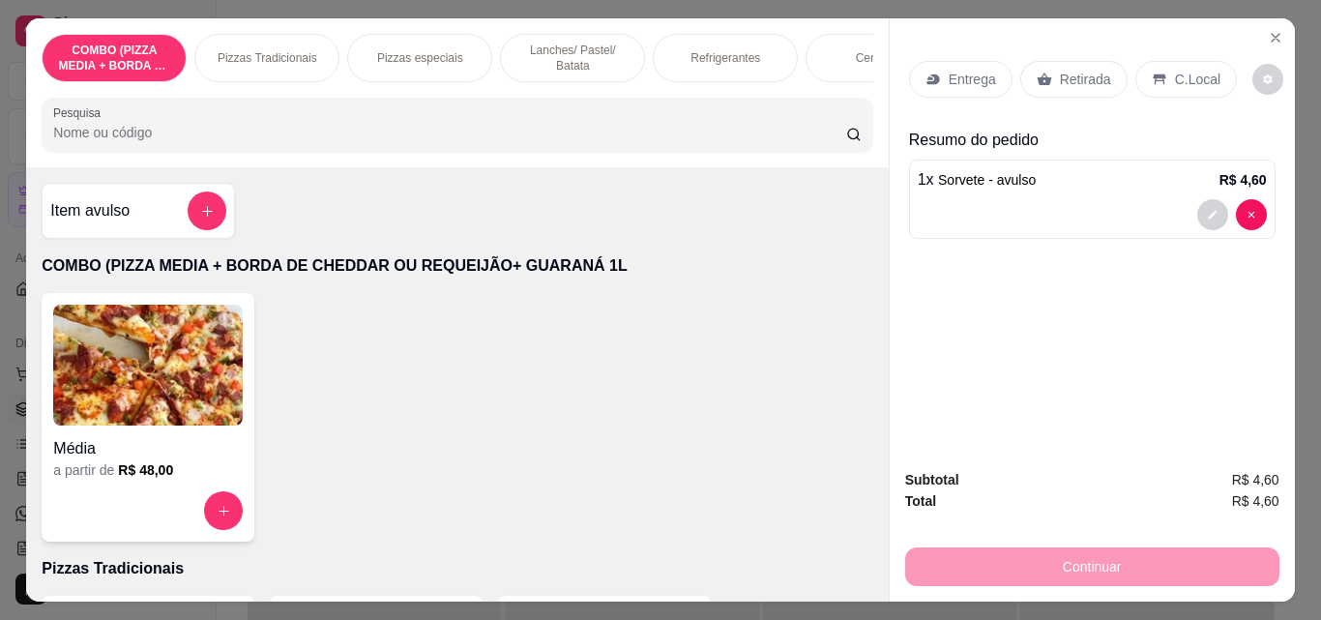
click at [1079, 79] on p "Retirada" at bounding box center [1085, 79] width 51 height 19
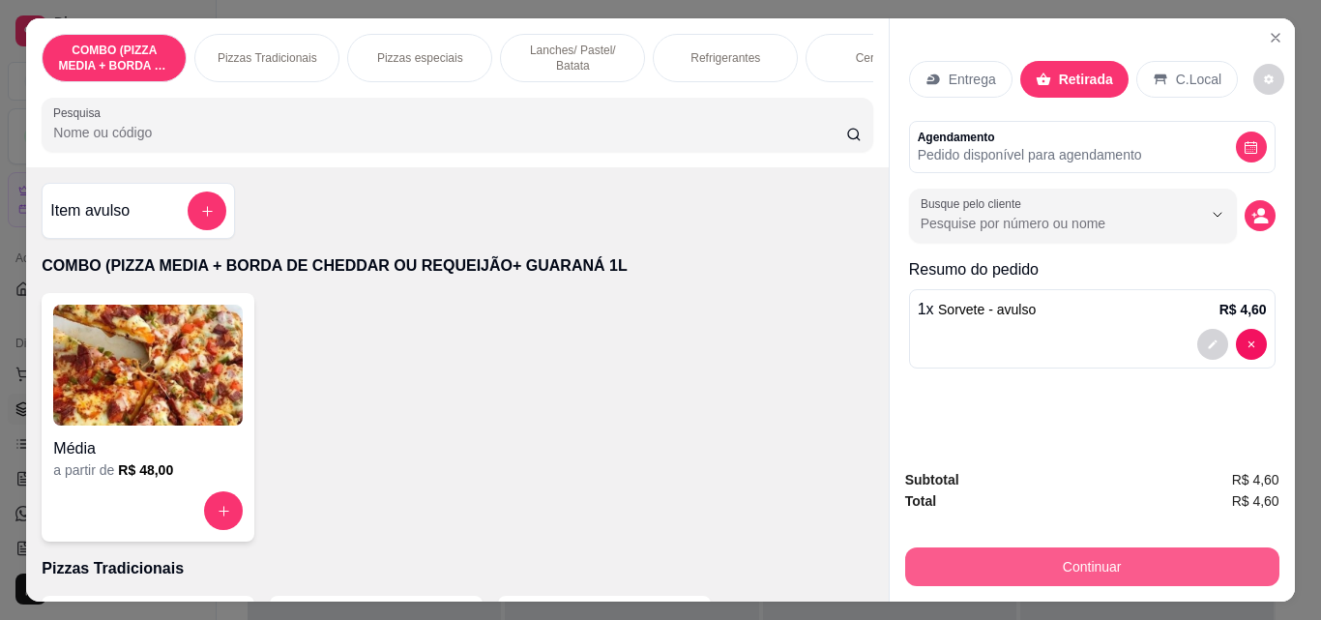
click at [1212, 548] on button "Continuar" at bounding box center [1092, 567] width 374 height 39
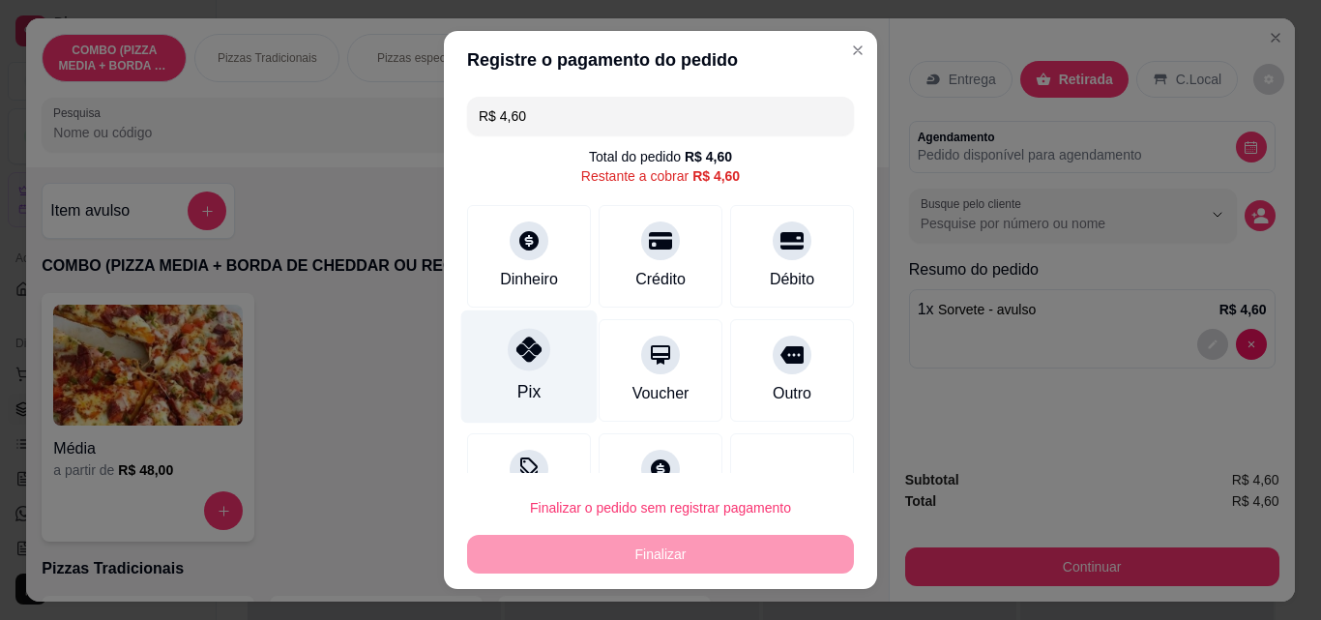
drag, startPoint x: 518, startPoint y: 352, endPoint x: 535, endPoint y: 351, distance: 17.4
click at [530, 348] on icon at bounding box center [529, 349] width 25 height 25
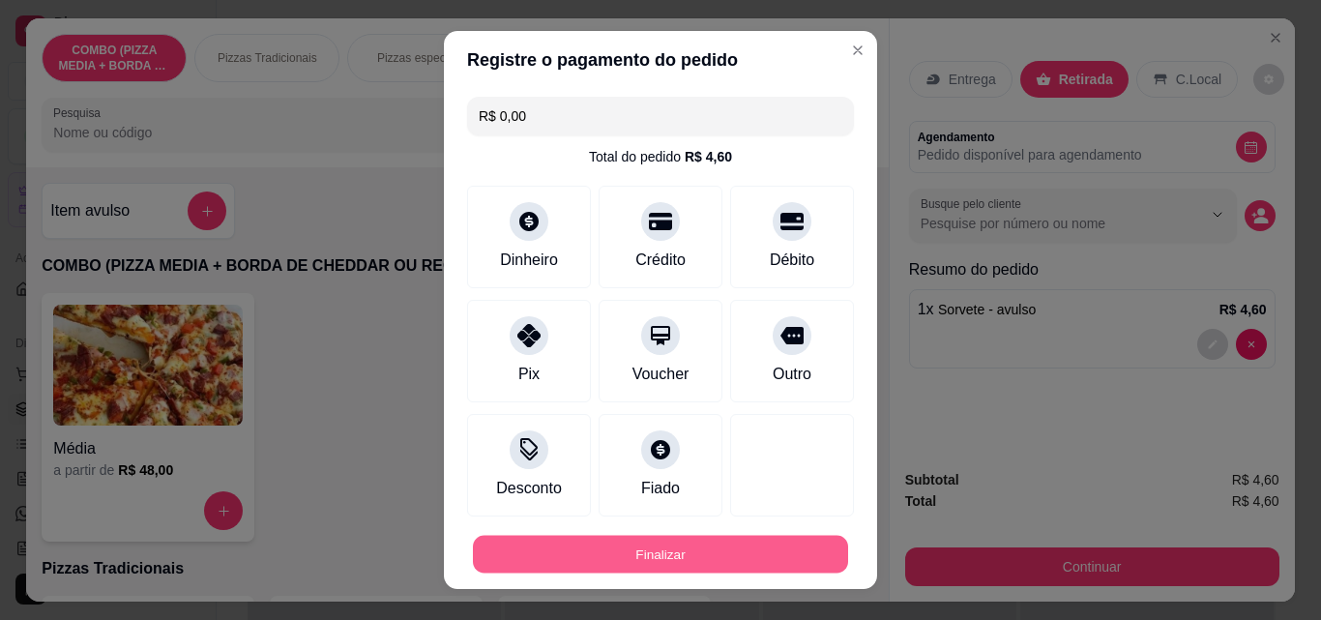
click at [707, 542] on button "Finalizar" at bounding box center [660, 555] width 375 height 38
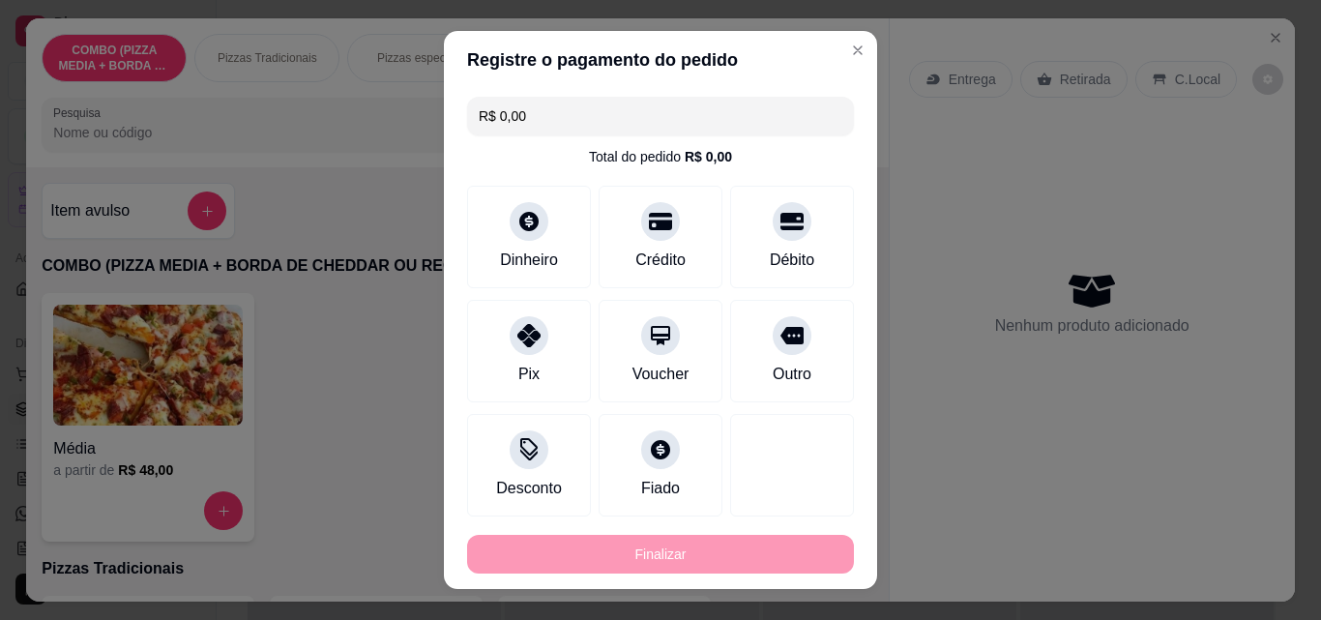
type input "-R$ 4,60"
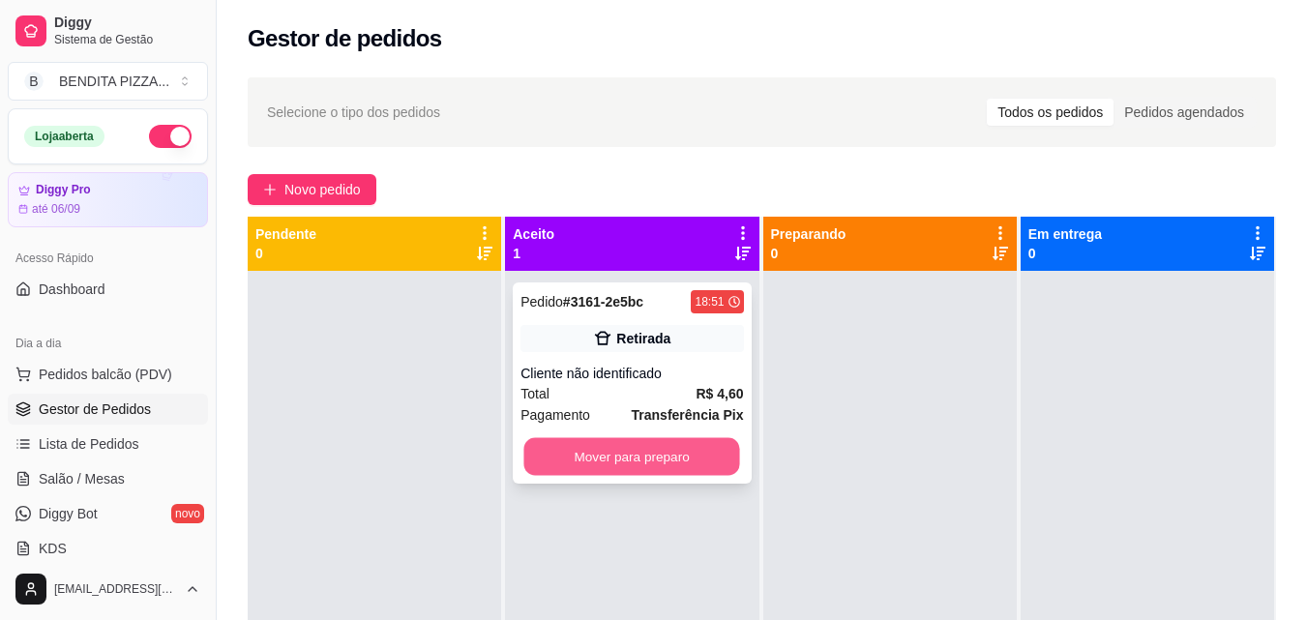
click at [644, 462] on button "Mover para preparo" at bounding box center [632, 457] width 216 height 38
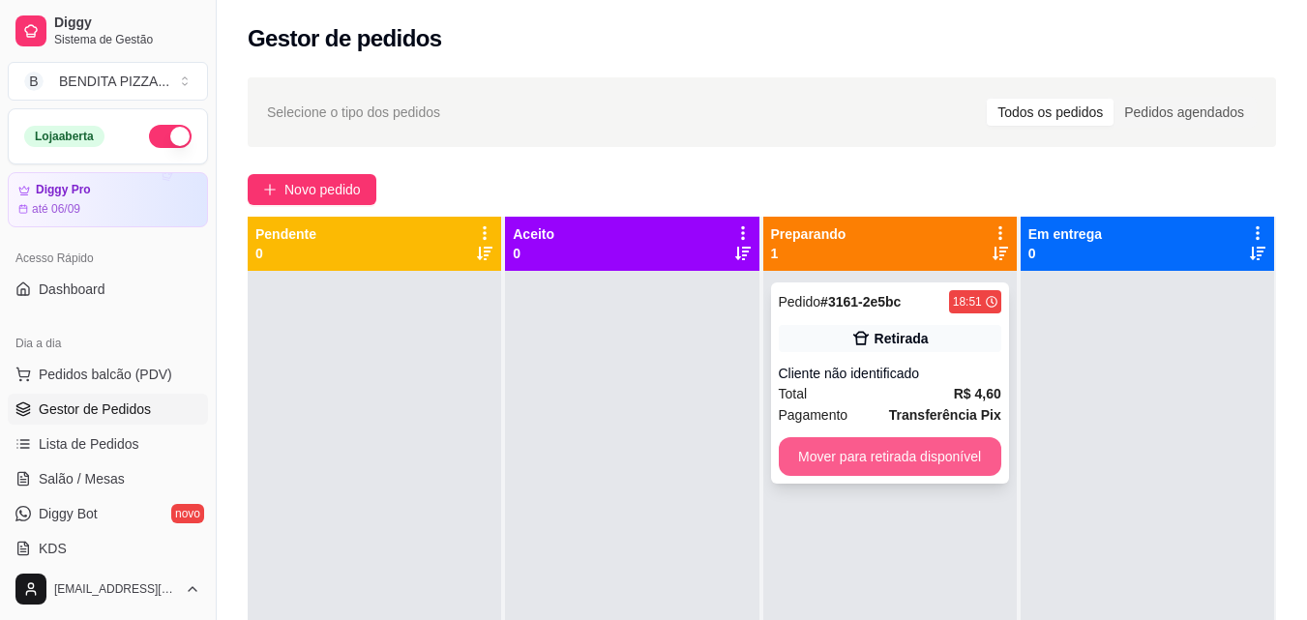
click at [899, 462] on button "Mover para retirada disponível" at bounding box center [890, 456] width 222 height 39
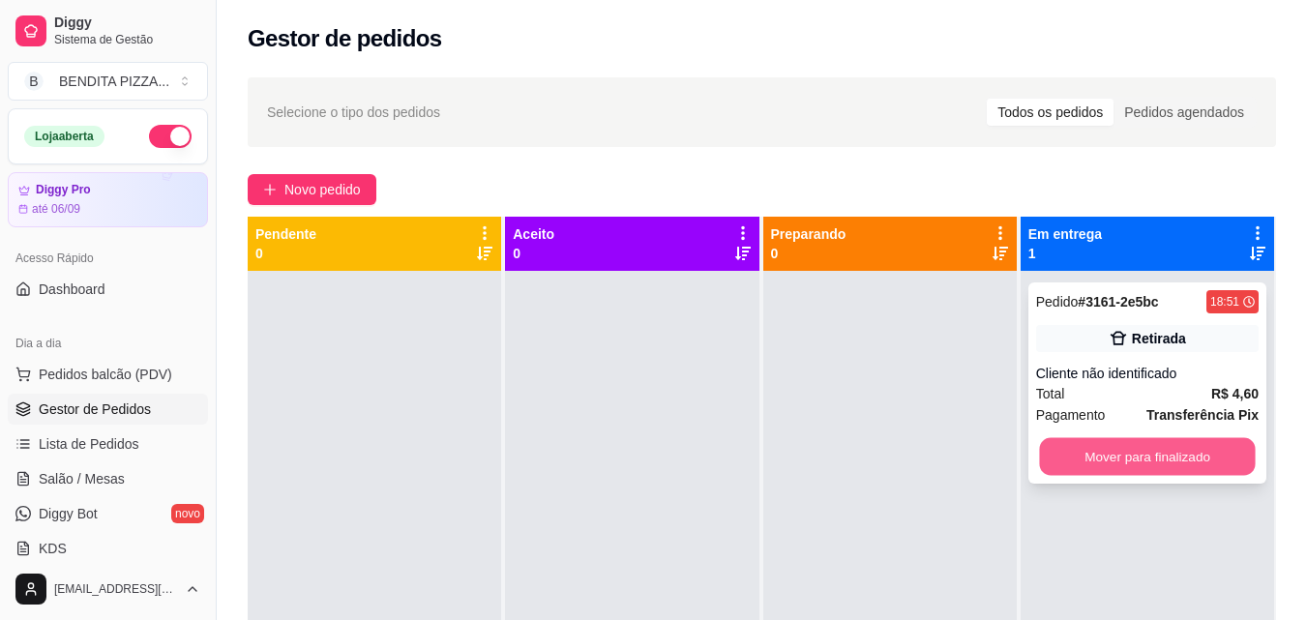
click at [1083, 438] on button "Mover para finalizado" at bounding box center [1147, 457] width 216 height 38
click at [1075, 448] on button "Mover para finalizado" at bounding box center [1147, 456] width 222 height 39
